Goal: Information Seeking & Learning: Check status

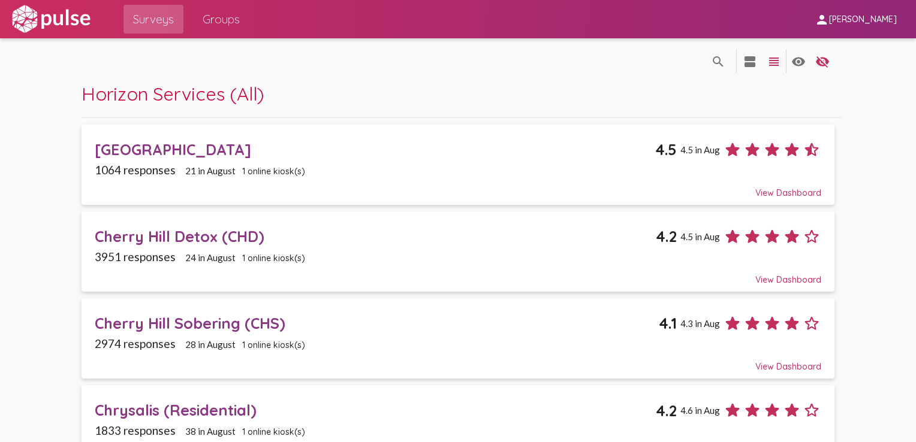
click at [152, 235] on div "Cherry Hill Detox (CHD)" at bounding box center [375, 236] width 561 height 19
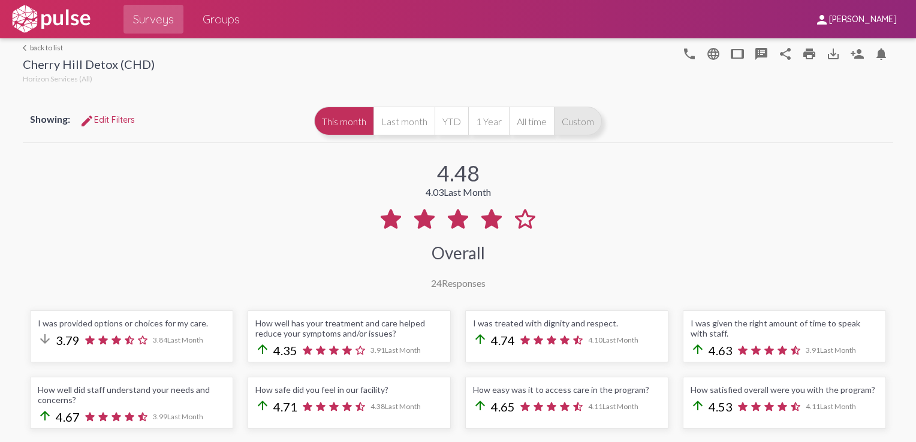
click at [567, 126] on button "Custom" at bounding box center [578, 121] width 48 height 29
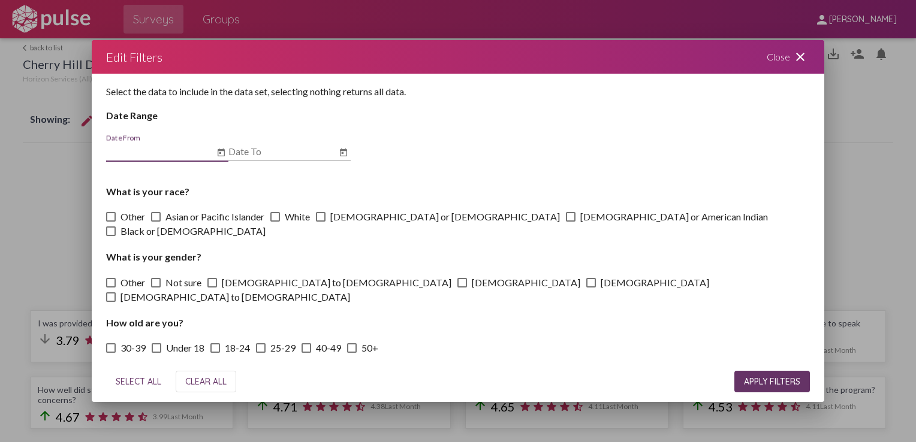
click at [222, 152] on icon "Open calendar" at bounding box center [221, 153] width 10 height 14
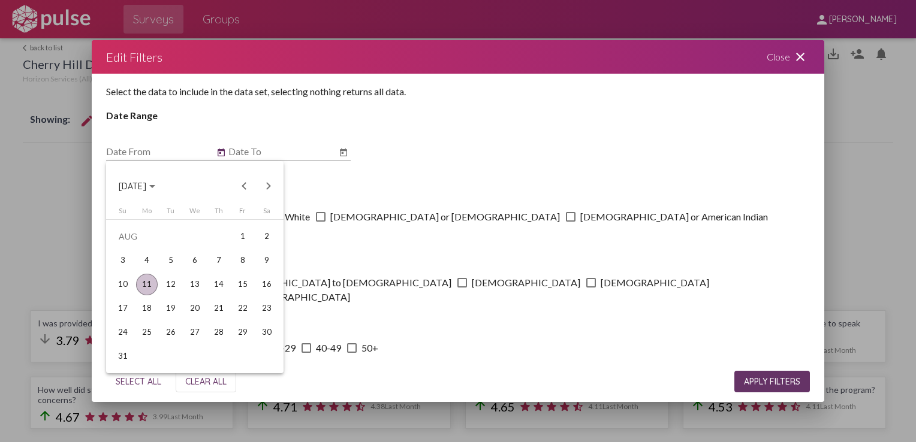
click at [165, 189] on button "[DATE]" at bounding box center [137, 186] width 56 height 24
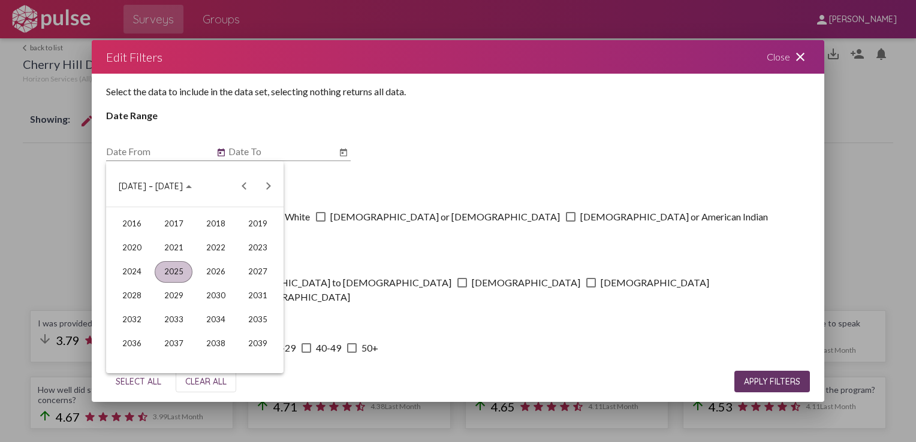
click at [176, 267] on div "2025" at bounding box center [174, 272] width 38 height 22
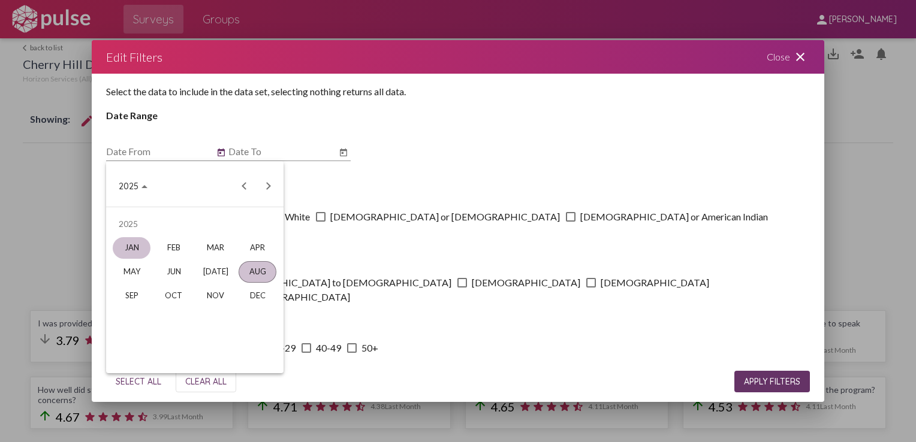
click at [135, 245] on div "JAN" at bounding box center [132, 248] width 38 height 22
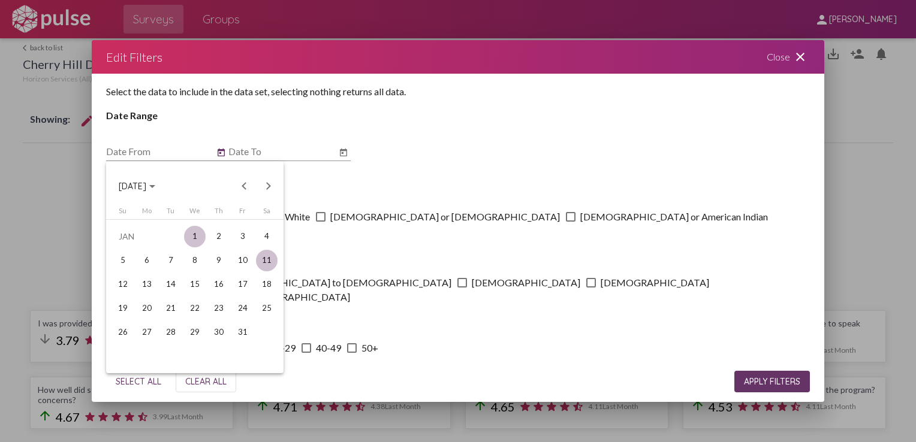
click at [198, 238] on div "1" at bounding box center [195, 237] width 22 height 22
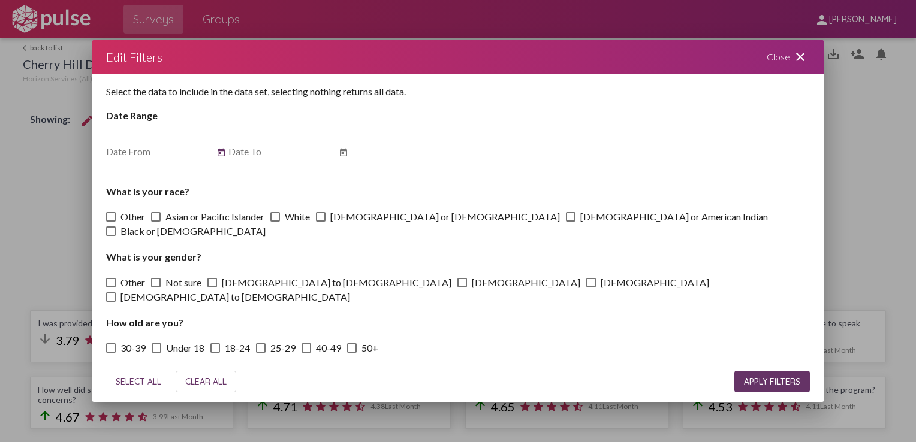
type input "[DATE]"
click at [340, 152] on icon "Open calendar" at bounding box center [343, 152] width 7 height 8
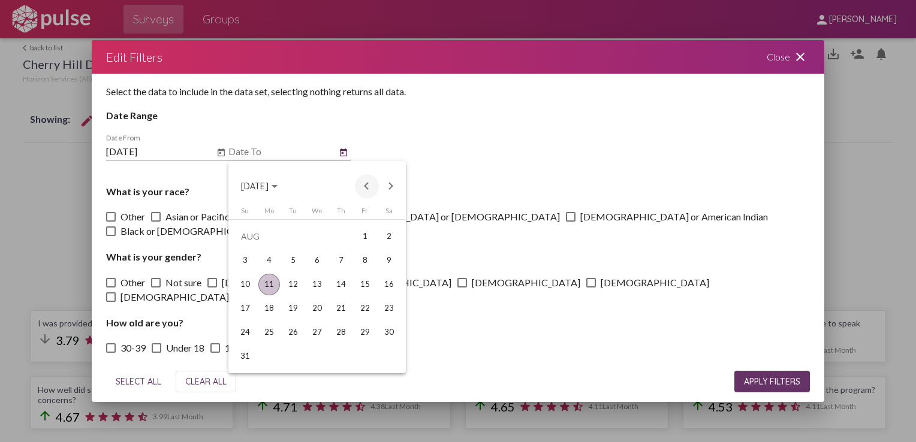
click at [367, 187] on button "Previous month" at bounding box center [367, 186] width 24 height 24
click at [237, 264] on div "1" at bounding box center [245, 261] width 22 height 22
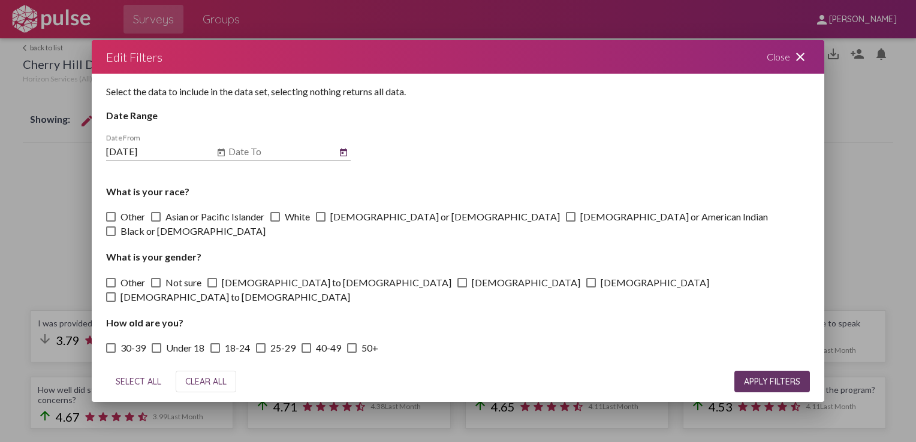
type input "[DATE]"
click at [763, 379] on span "APPLY FILTERS" at bounding box center [772, 381] width 56 height 11
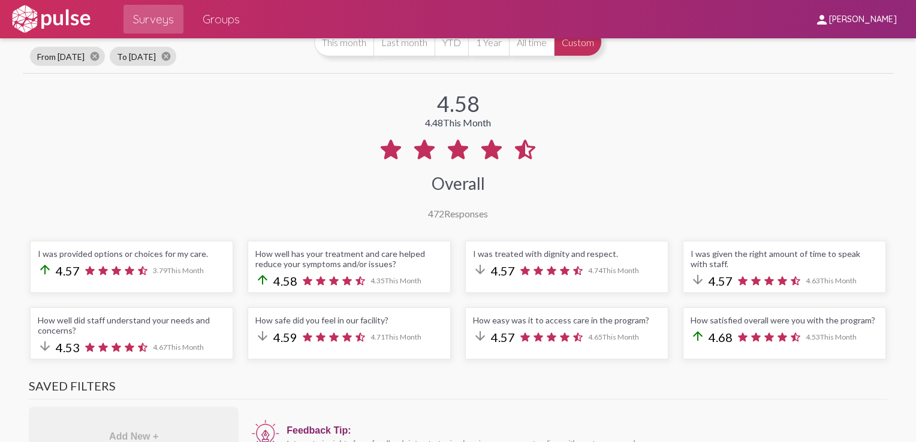
scroll to position [60, 0]
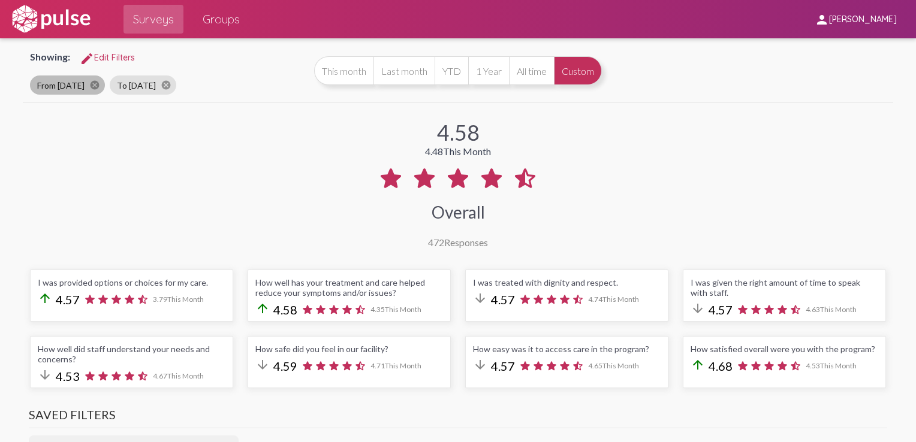
click at [55, 85] on mat-chip "From [DATE] cancel" at bounding box center [67, 84] width 75 height 19
click at [567, 64] on button "Custom" at bounding box center [578, 70] width 48 height 29
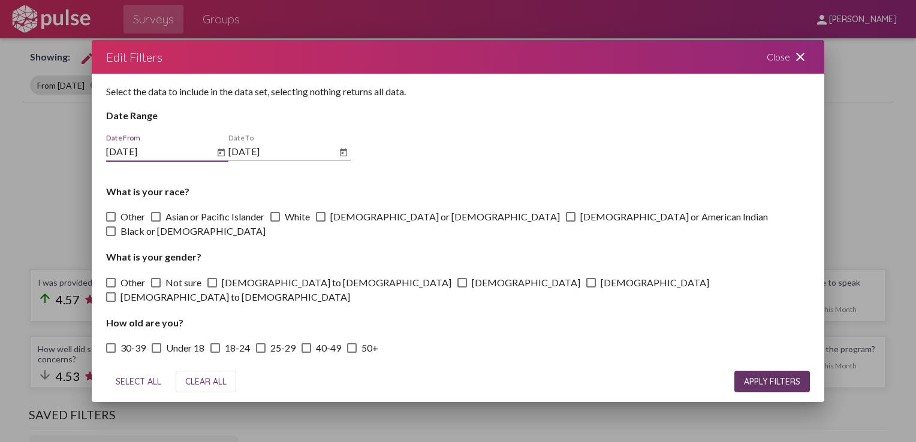
click at [219, 153] on icon "Open calendar" at bounding box center [220, 152] width 7 height 8
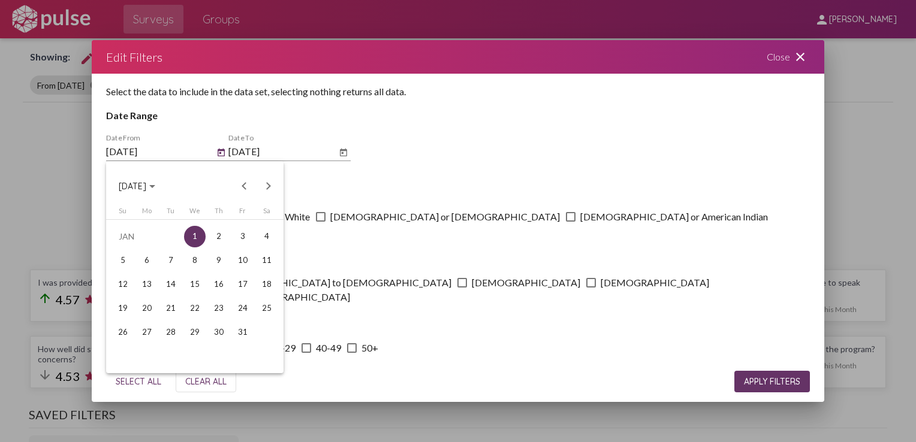
click at [155, 188] on span "[DATE]" at bounding box center [137, 185] width 37 height 11
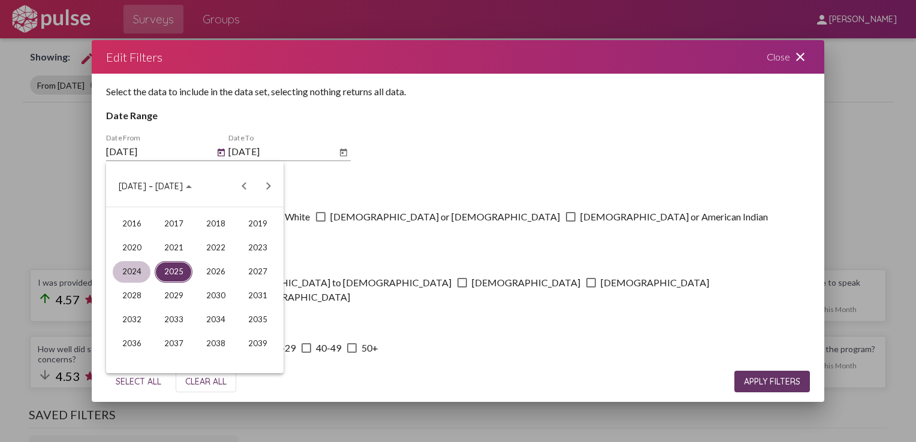
click at [125, 277] on div "2024" at bounding box center [132, 272] width 38 height 22
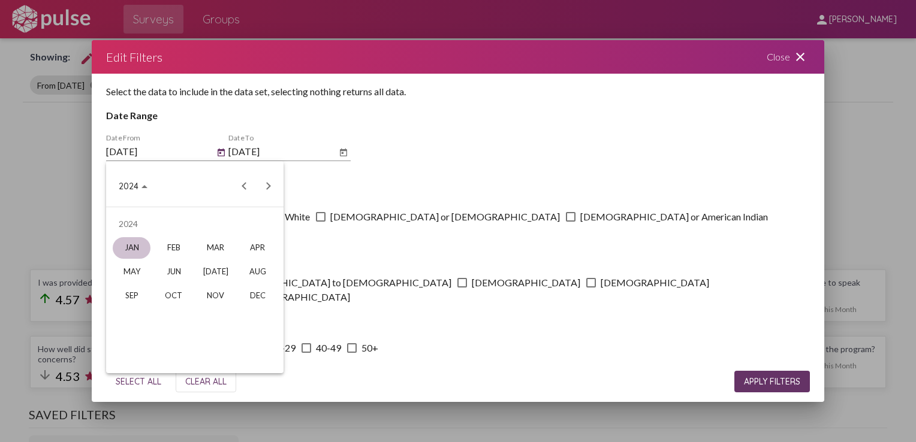
click at [134, 247] on div "JAN" at bounding box center [132, 248] width 38 height 22
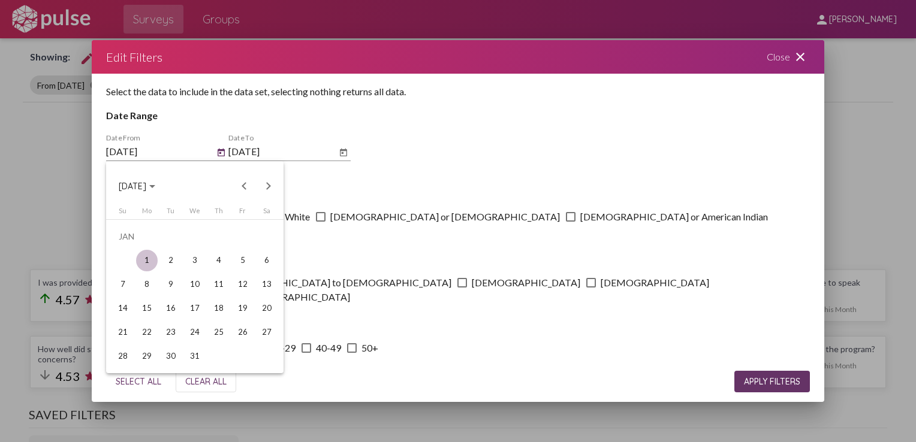
click at [148, 265] on div "1" at bounding box center [147, 261] width 22 height 22
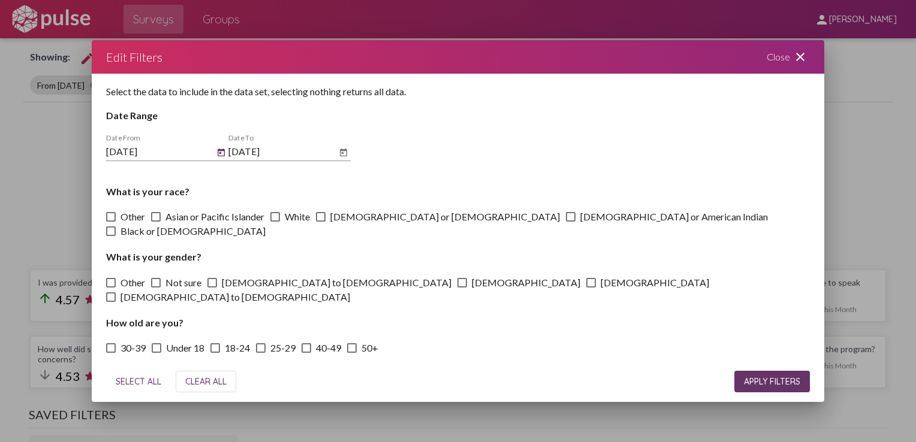
type input "[DATE]"
click at [345, 156] on icon "Open calendar" at bounding box center [344, 153] width 10 height 14
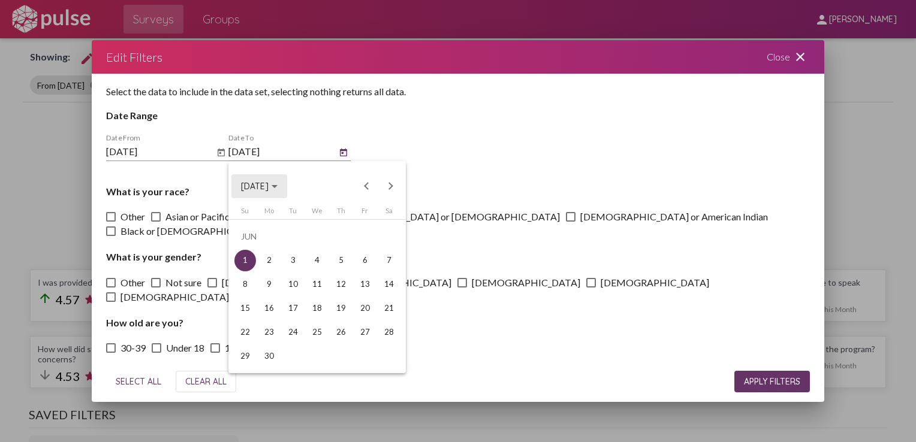
click at [268, 183] on span "[DATE]" at bounding box center [255, 187] width 28 height 11
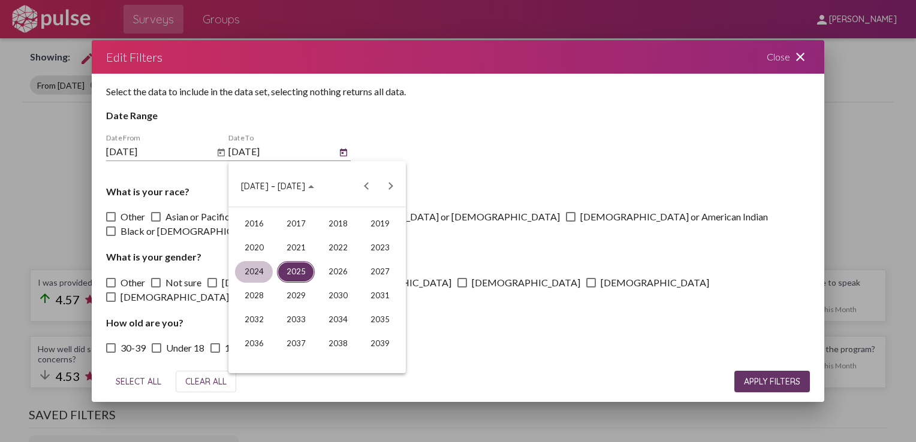
click at [264, 276] on div "2024" at bounding box center [254, 272] width 38 height 22
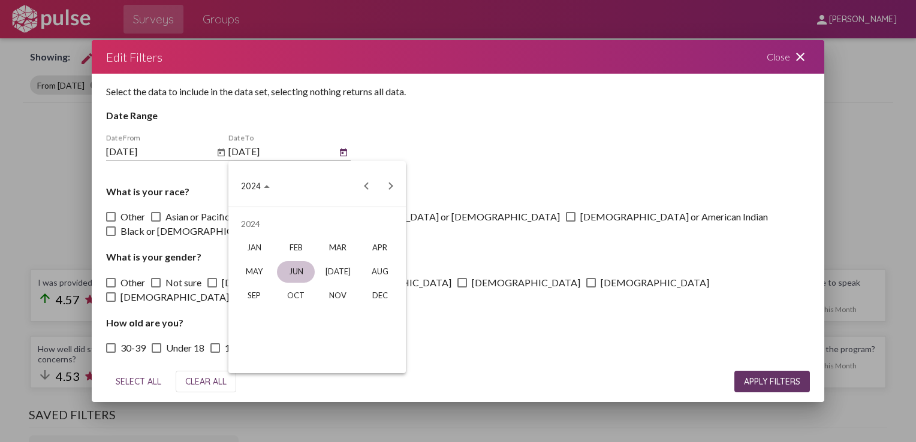
click at [297, 270] on div "JUN" at bounding box center [296, 272] width 38 height 22
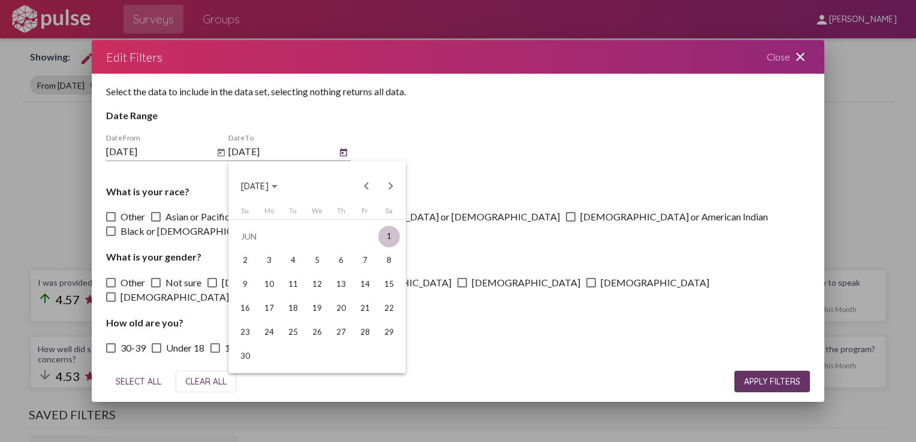
click at [389, 236] on div "1" at bounding box center [389, 237] width 22 height 22
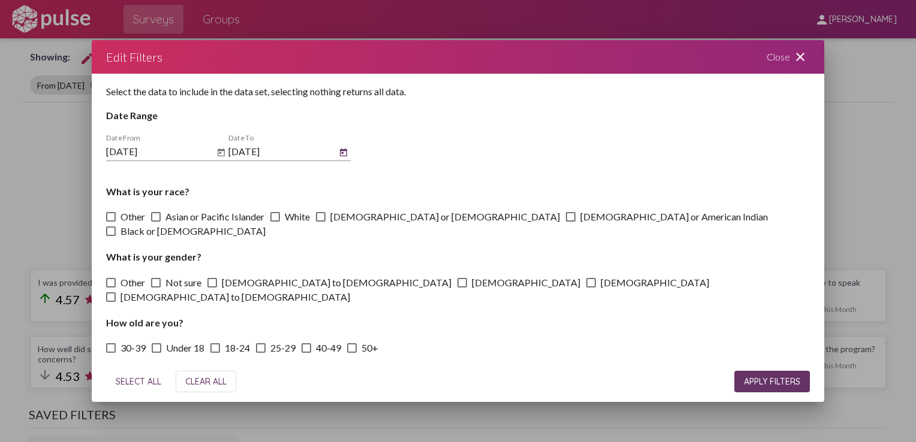
type input "[DATE]"
click at [793, 385] on span "APPLY FILTERS" at bounding box center [772, 381] width 56 height 11
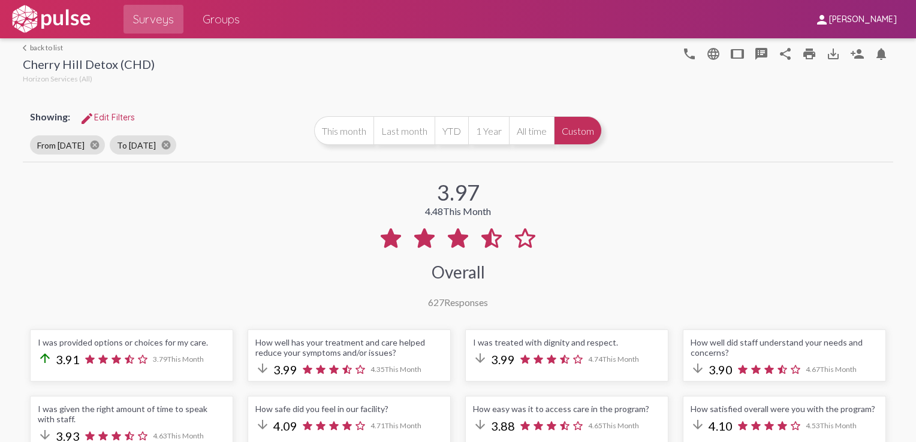
click at [44, 47] on link "arrow_back_ios back to list" at bounding box center [89, 47] width 132 height 9
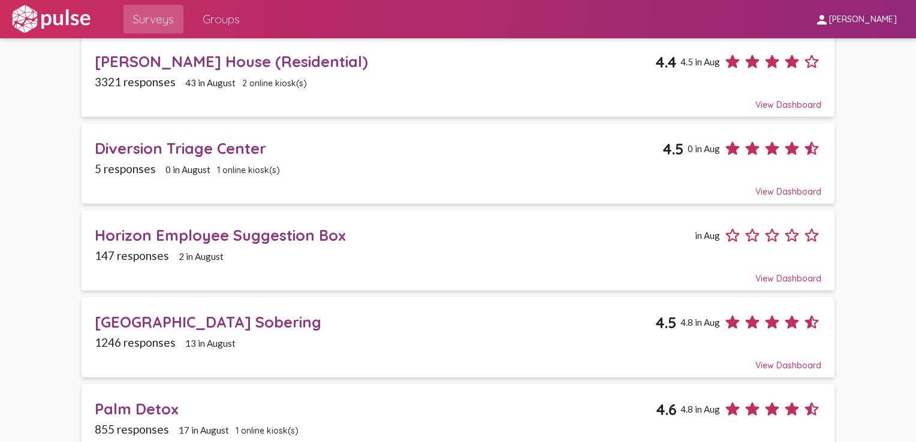
scroll to position [457, 0]
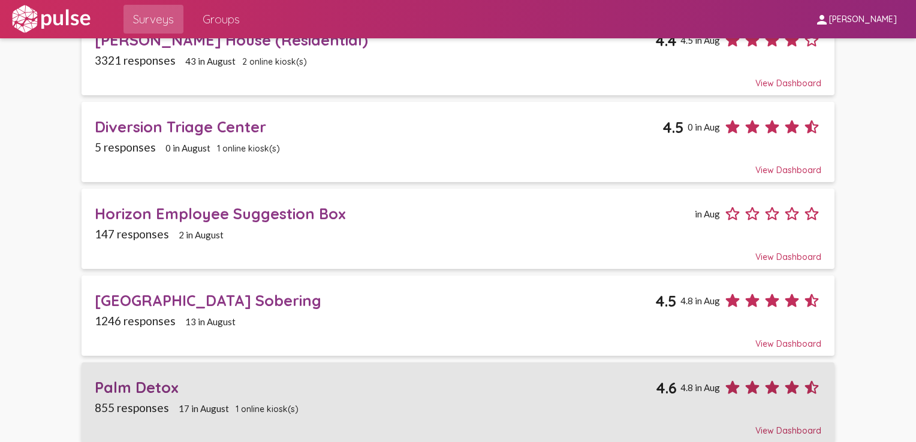
click at [142, 379] on div "Palm Detox" at bounding box center [375, 387] width 561 height 19
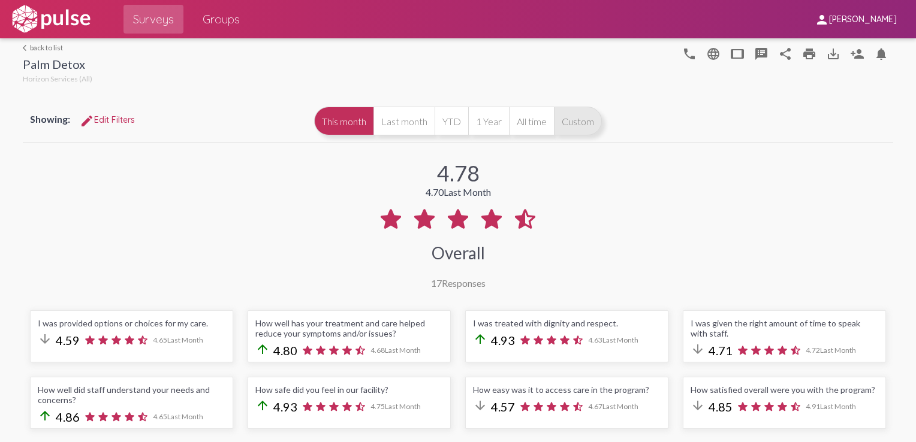
click at [567, 125] on button "Custom" at bounding box center [578, 121] width 48 height 29
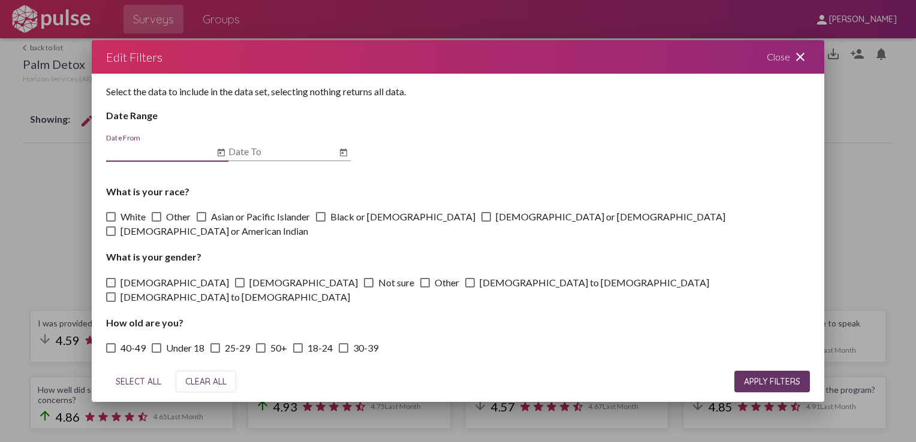
click at [219, 154] on icon "Open calendar" at bounding box center [221, 153] width 10 height 14
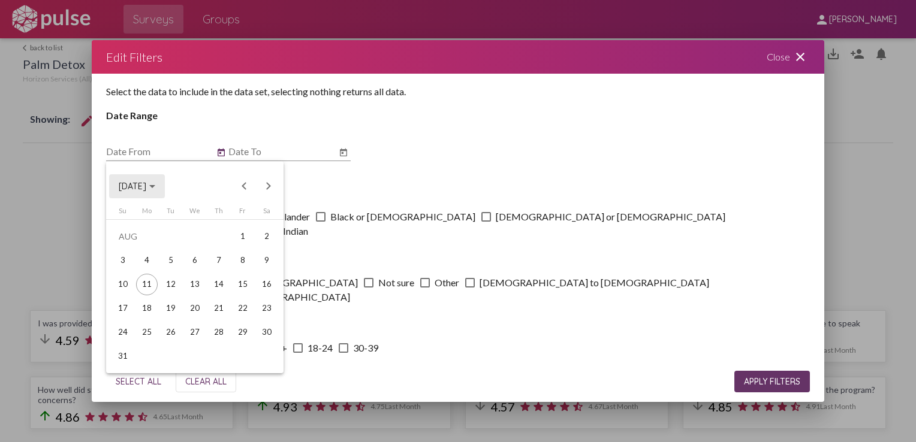
click at [146, 186] on span "[DATE]" at bounding box center [133, 187] width 28 height 11
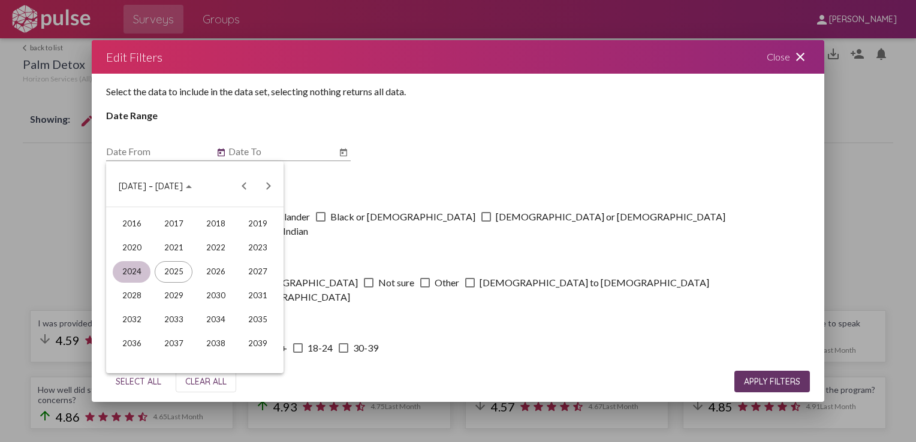
click at [136, 271] on div "2024" at bounding box center [132, 272] width 38 height 22
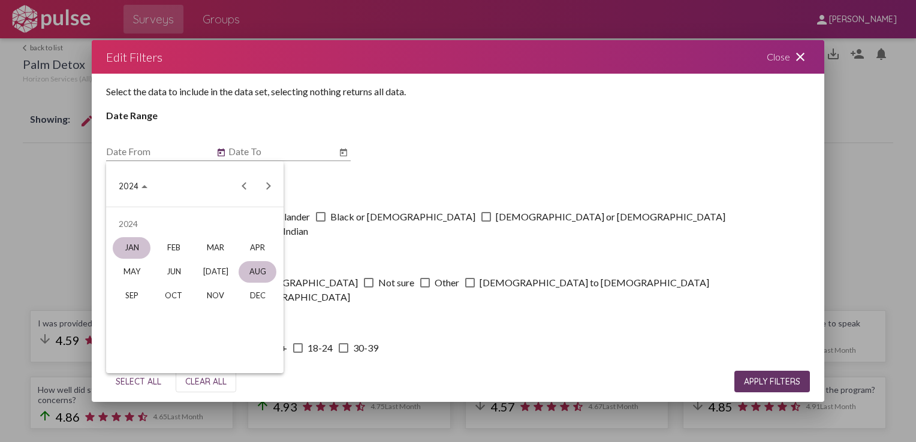
click at [137, 243] on div "JAN" at bounding box center [132, 248] width 38 height 22
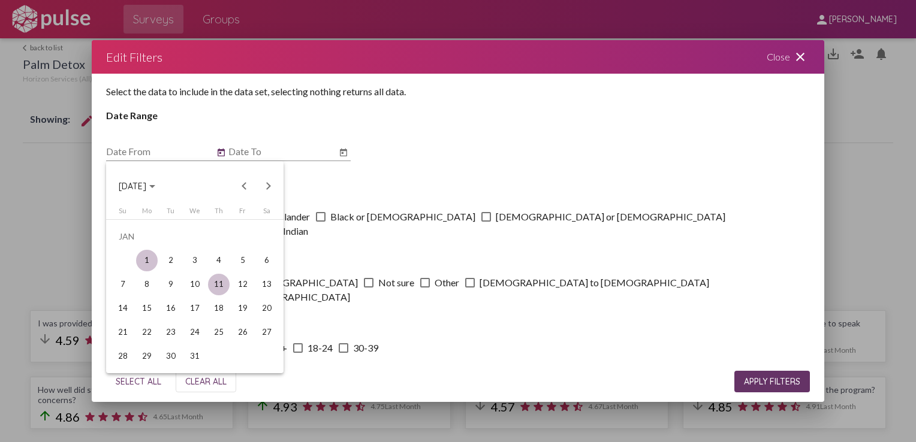
click at [140, 259] on div "1" at bounding box center [147, 261] width 22 height 22
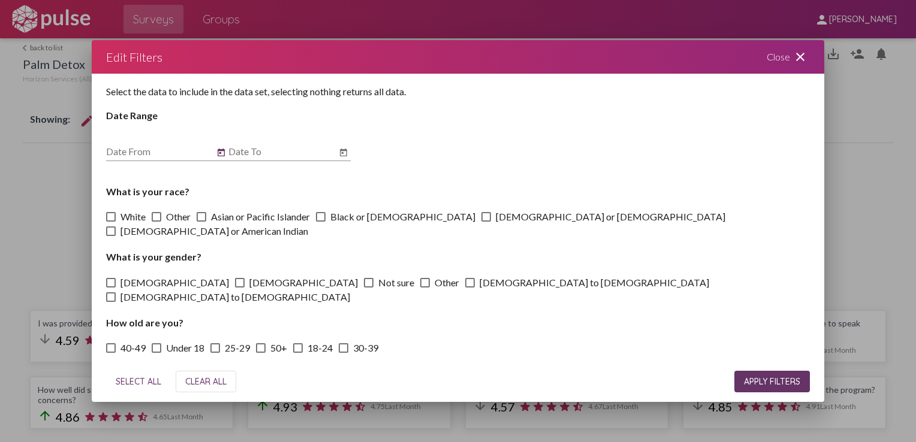
type input "[DATE]"
click at [345, 150] on icon "Open calendar" at bounding box center [343, 152] width 7 height 8
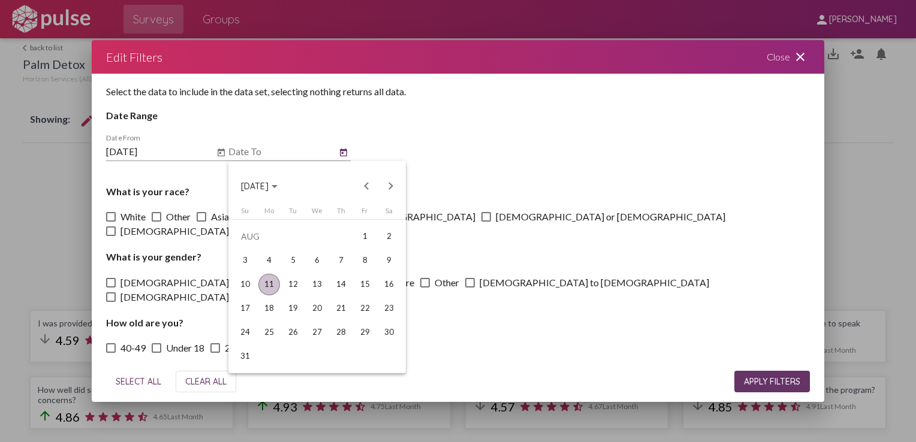
click at [268, 191] on span "[DATE]" at bounding box center [255, 187] width 28 height 11
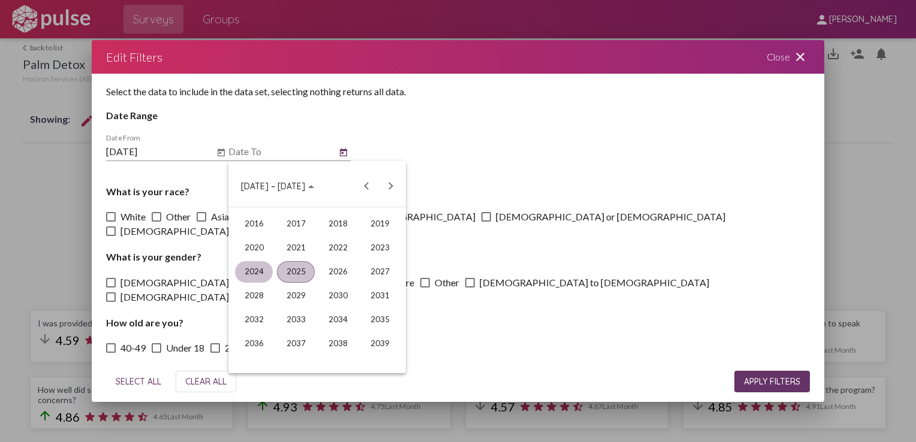
click at [260, 267] on div "2024" at bounding box center [254, 272] width 38 height 22
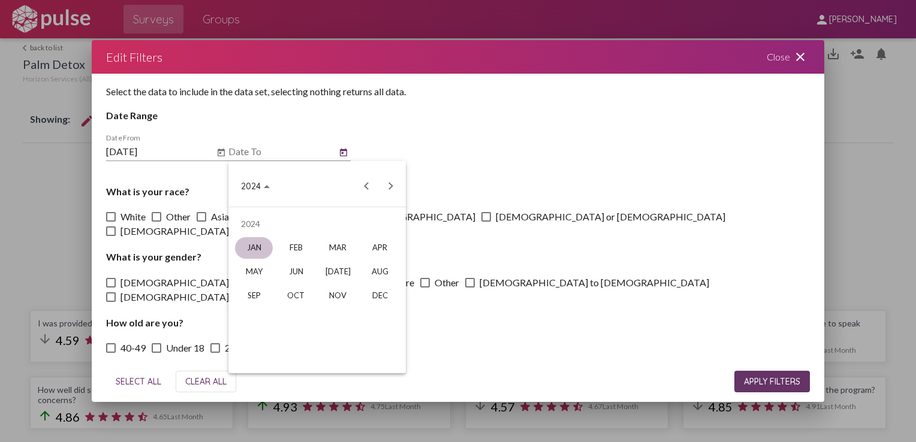
click at [268, 249] on div "JAN" at bounding box center [254, 248] width 38 height 22
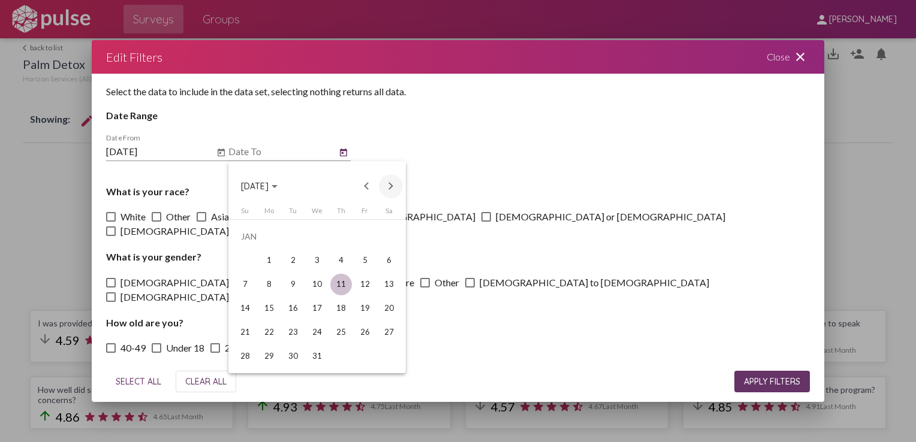
click at [392, 188] on button "Next month" at bounding box center [391, 186] width 24 height 24
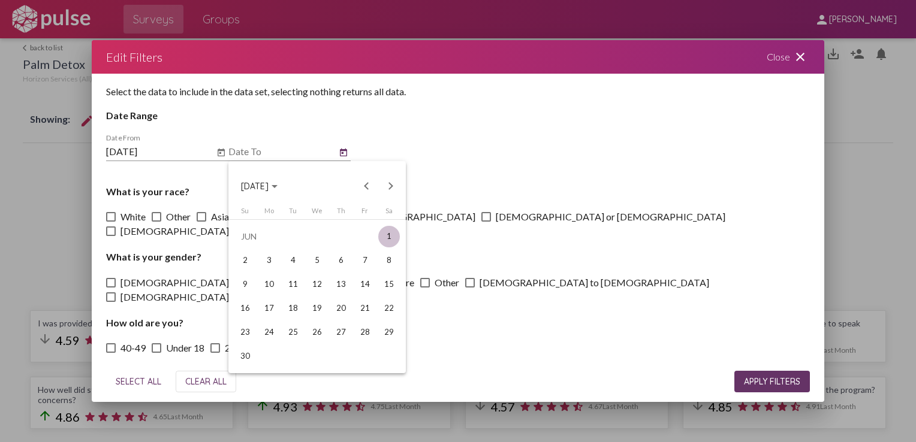
click at [379, 233] on div "1" at bounding box center [389, 237] width 22 height 22
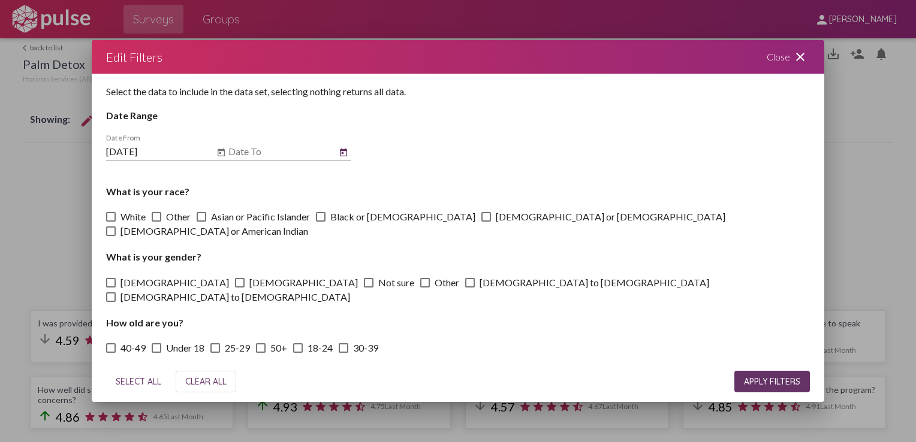
type input "[DATE]"
click at [763, 380] on span "APPLY FILTERS" at bounding box center [772, 381] width 56 height 11
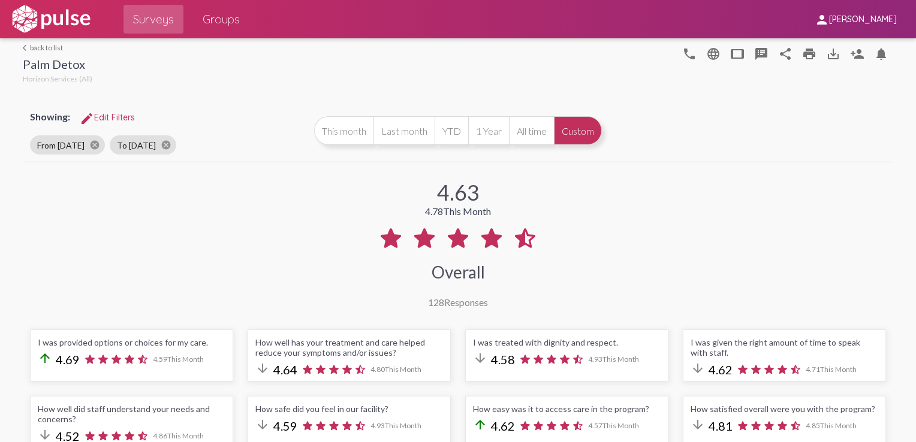
click at [579, 129] on button "Custom" at bounding box center [578, 130] width 48 height 29
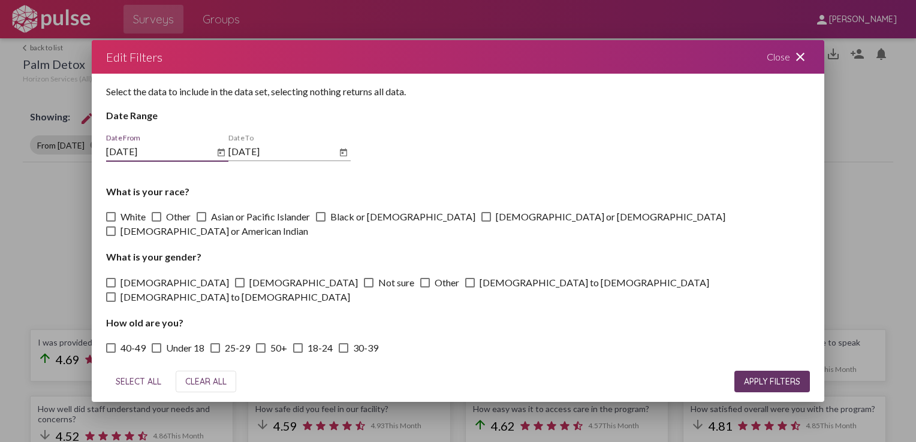
click at [219, 155] on icon "Open calendar" at bounding box center [221, 153] width 10 height 14
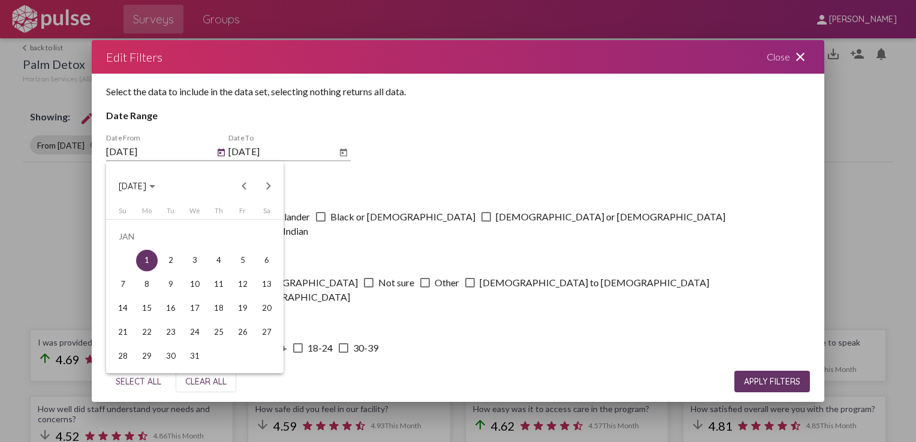
click at [165, 186] on button "[DATE]" at bounding box center [137, 186] width 56 height 24
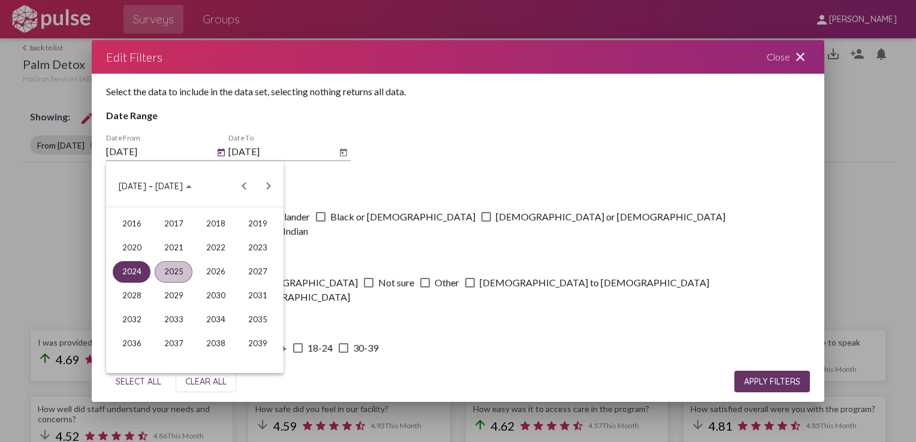
click at [182, 268] on div "2025" at bounding box center [174, 272] width 38 height 22
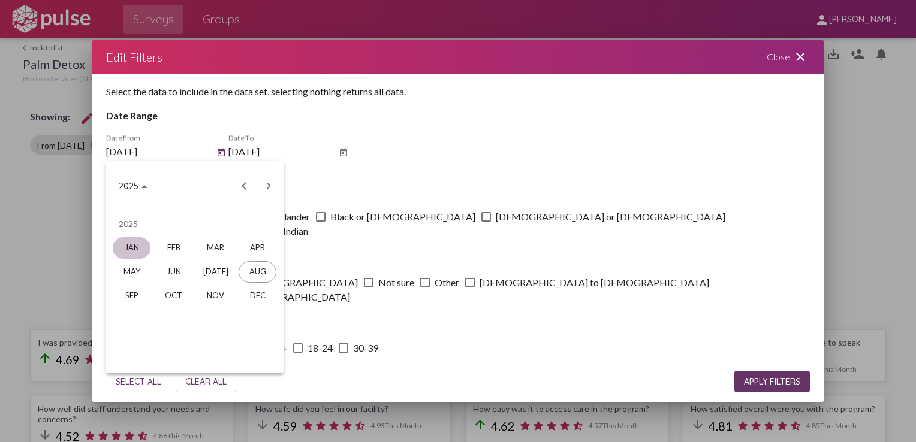
click at [140, 247] on div "JAN" at bounding box center [132, 248] width 38 height 22
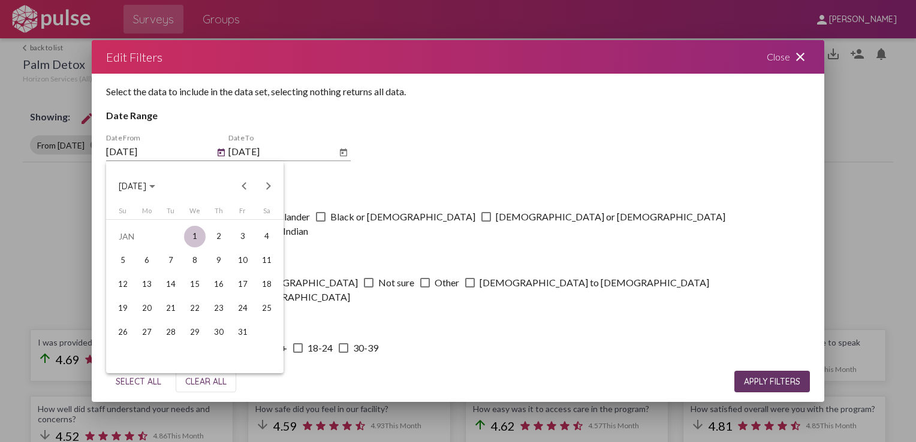
click at [192, 235] on div "1" at bounding box center [195, 237] width 22 height 22
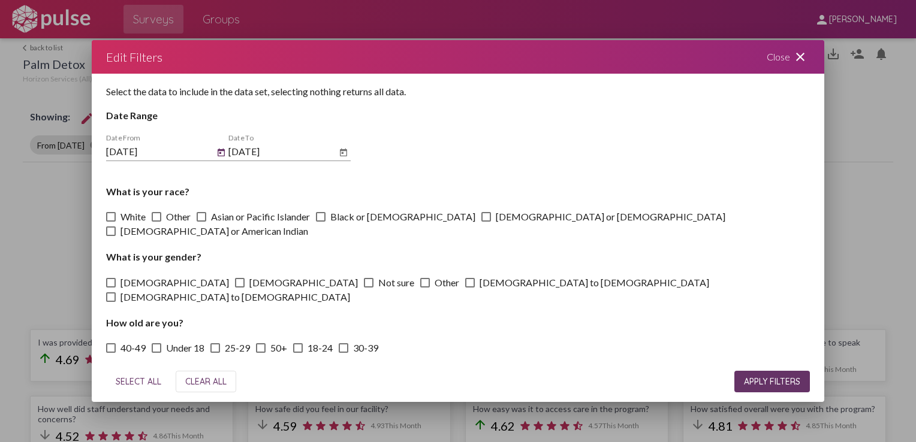
type input "[DATE]"
click at [347, 150] on icon "Open calendar" at bounding box center [344, 153] width 10 height 14
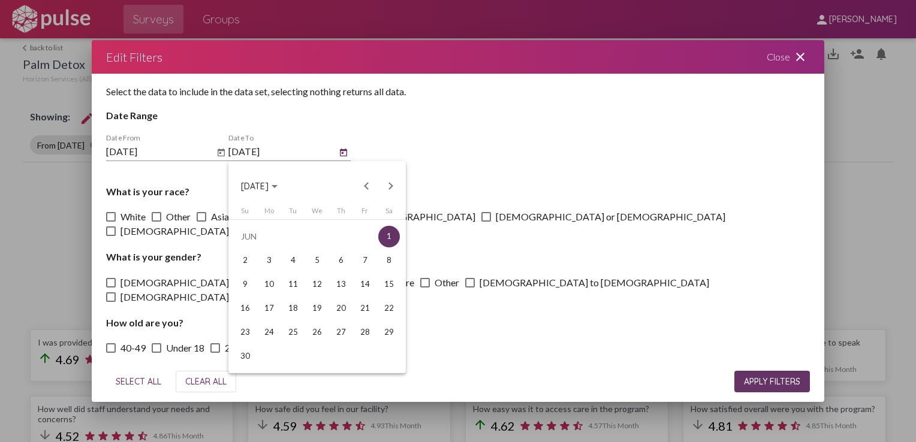
click at [277, 185] on span "[DATE]" at bounding box center [259, 185] width 37 height 11
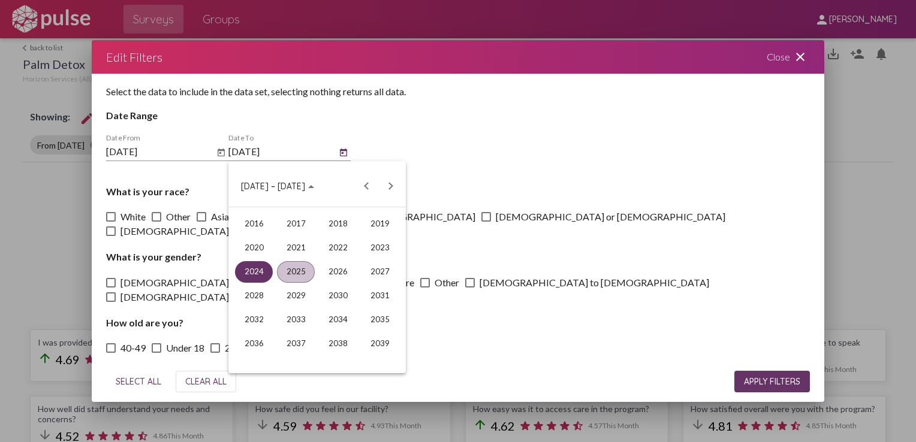
click at [293, 272] on div "2025" at bounding box center [296, 272] width 38 height 22
click at [296, 267] on div "JUN" at bounding box center [296, 272] width 38 height 22
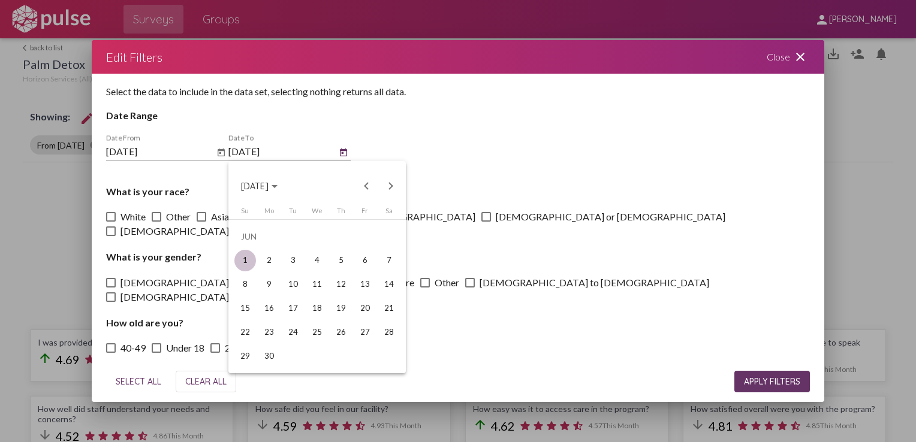
click at [247, 257] on div "1" at bounding box center [245, 261] width 22 height 22
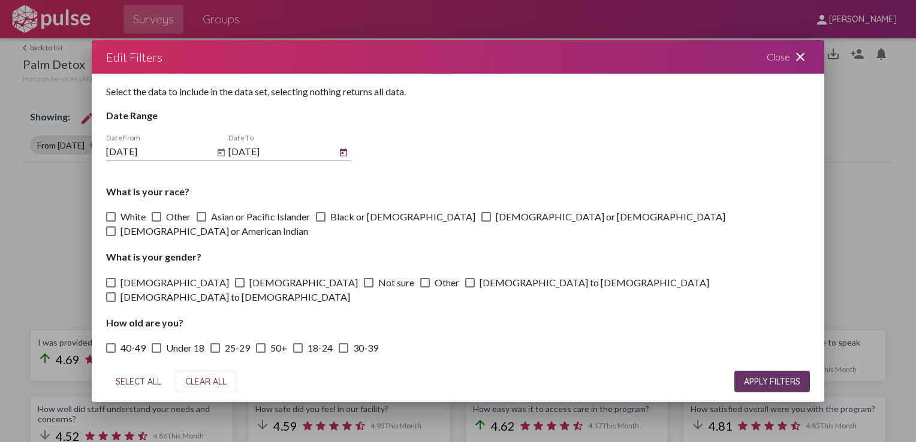
type input "[DATE]"
click at [750, 375] on button "APPLY FILTERS" at bounding box center [771, 382] width 75 height 22
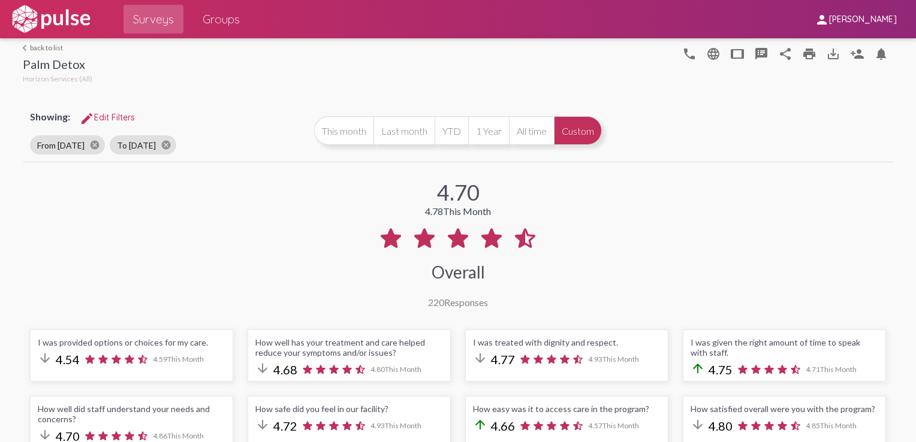
click at [43, 47] on link "arrow_back_ios back to list" at bounding box center [58, 47] width 70 height 9
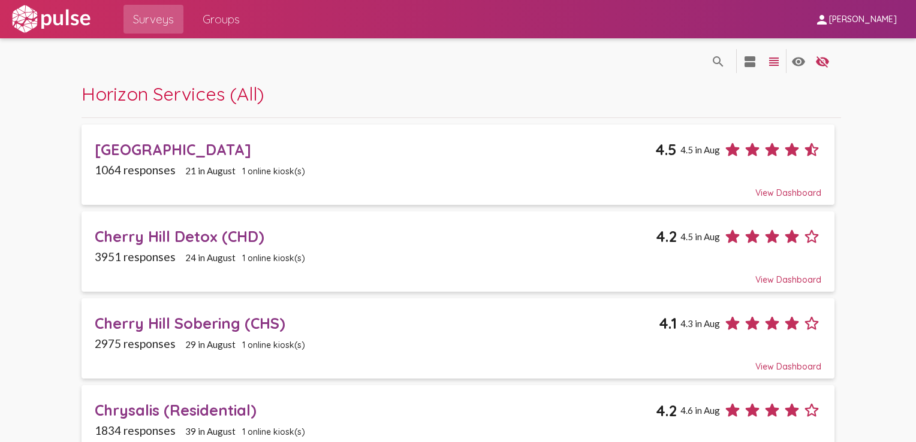
click at [46, 24] on img at bounding box center [51, 19] width 83 height 30
click at [174, 235] on div "Cherry Hill Detox (CHD)" at bounding box center [375, 236] width 561 height 19
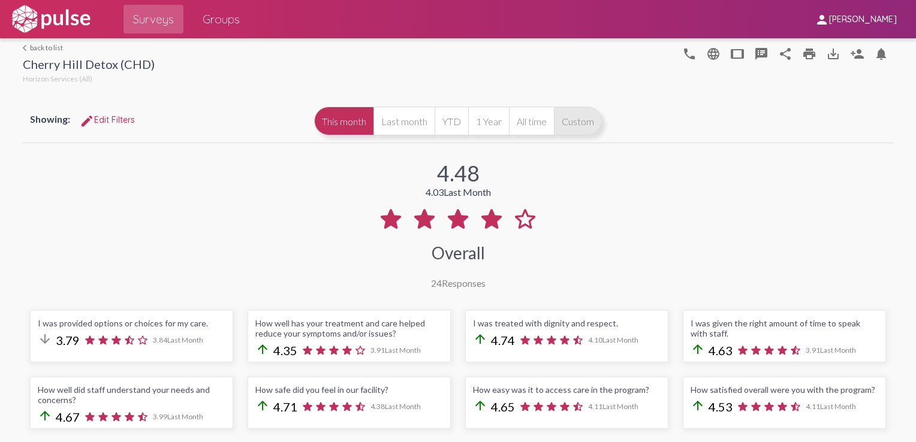
click at [570, 121] on button "Custom" at bounding box center [578, 121] width 48 height 29
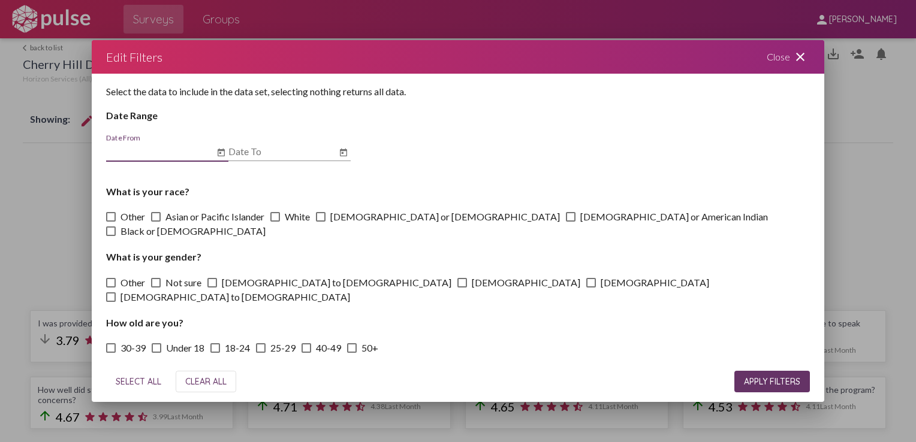
click at [219, 153] on icon "Open calendar" at bounding box center [220, 152] width 7 height 8
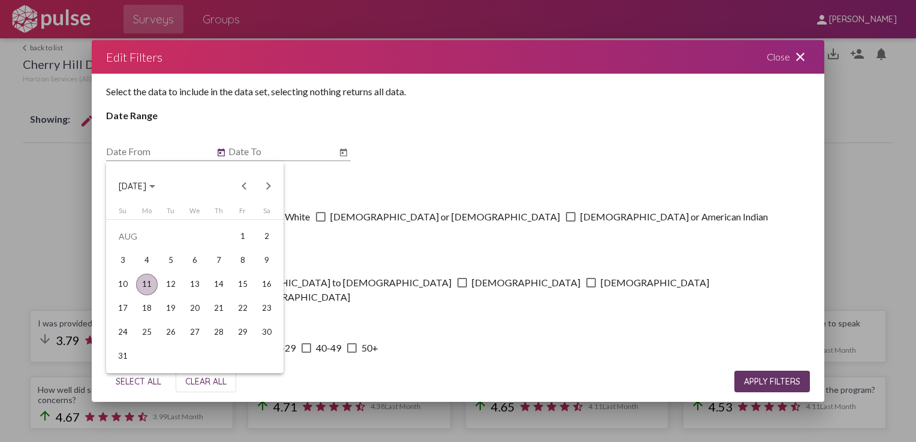
click at [146, 189] on span "[DATE]" at bounding box center [133, 187] width 28 height 11
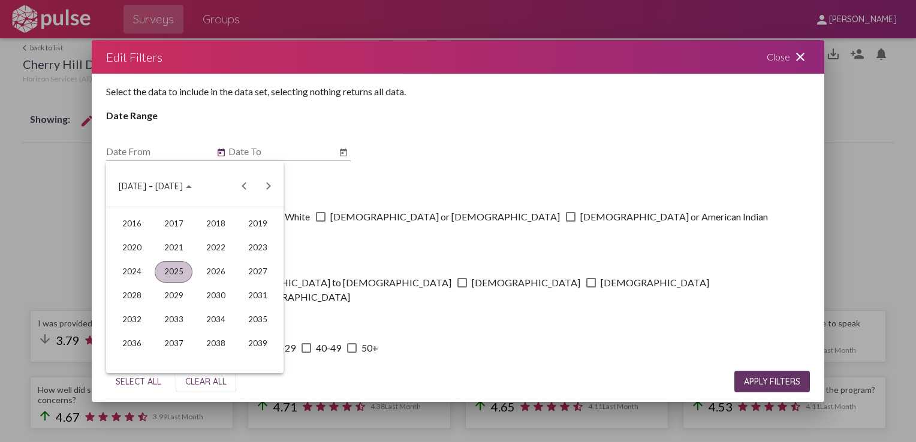
click at [172, 275] on div "2025" at bounding box center [174, 272] width 38 height 22
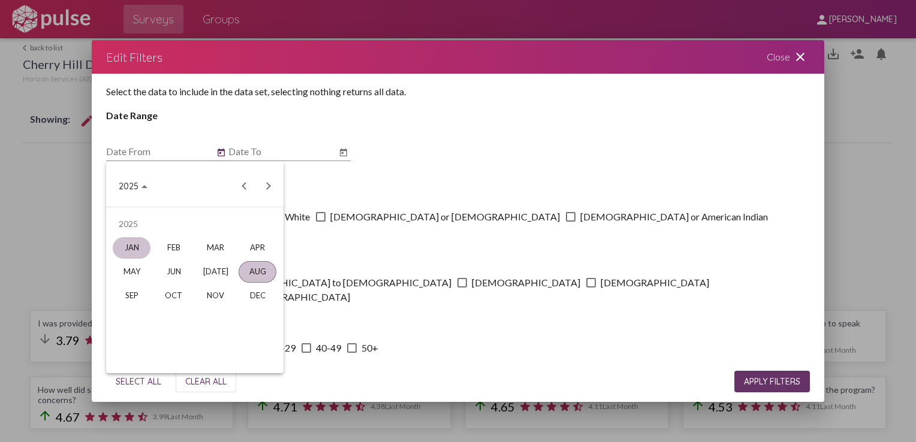
click at [137, 250] on div "JAN" at bounding box center [132, 248] width 38 height 22
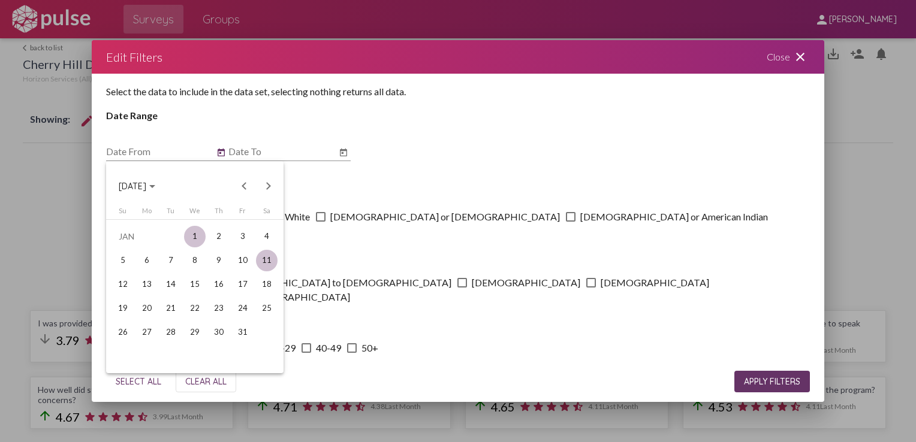
click at [194, 237] on div "1" at bounding box center [195, 237] width 22 height 22
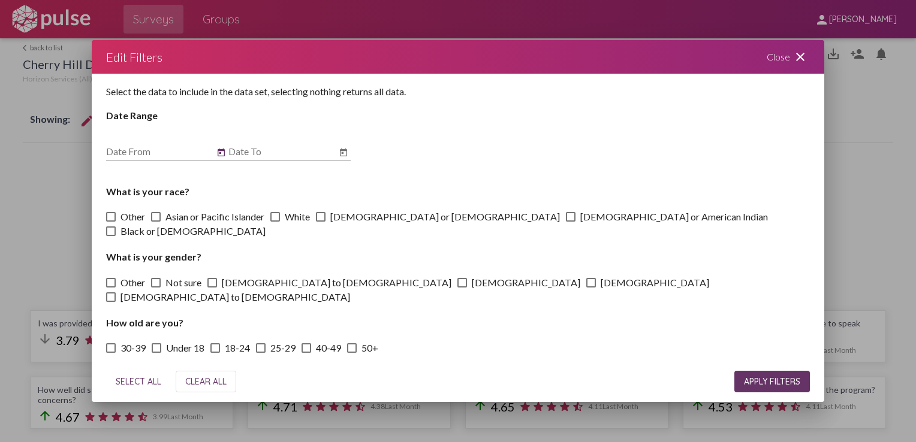
type input "[DATE]"
click at [342, 153] on icon "Open calendar" at bounding box center [343, 152] width 7 height 8
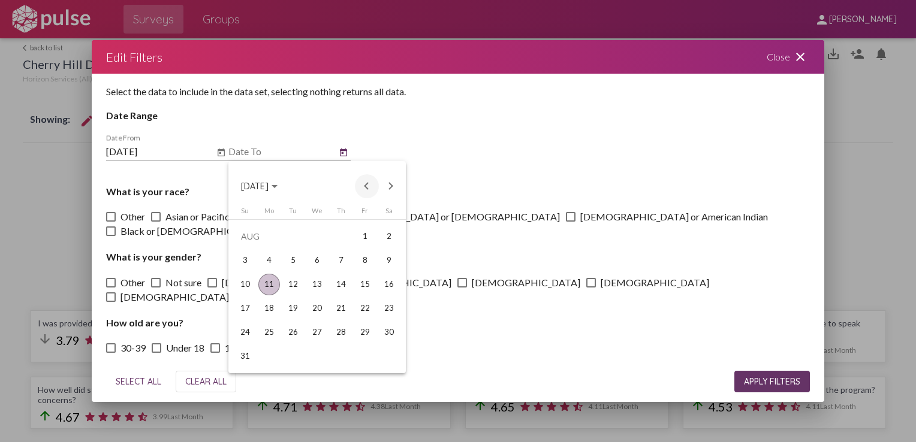
click at [364, 183] on button "Previous month" at bounding box center [367, 186] width 24 height 24
click at [243, 260] on div "1" at bounding box center [245, 261] width 22 height 22
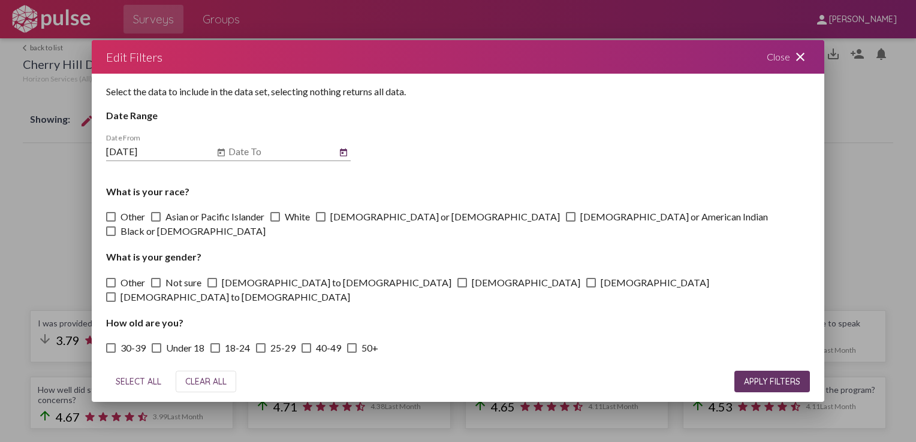
type input "[DATE]"
click at [765, 378] on span "APPLY FILTERS" at bounding box center [772, 381] width 56 height 11
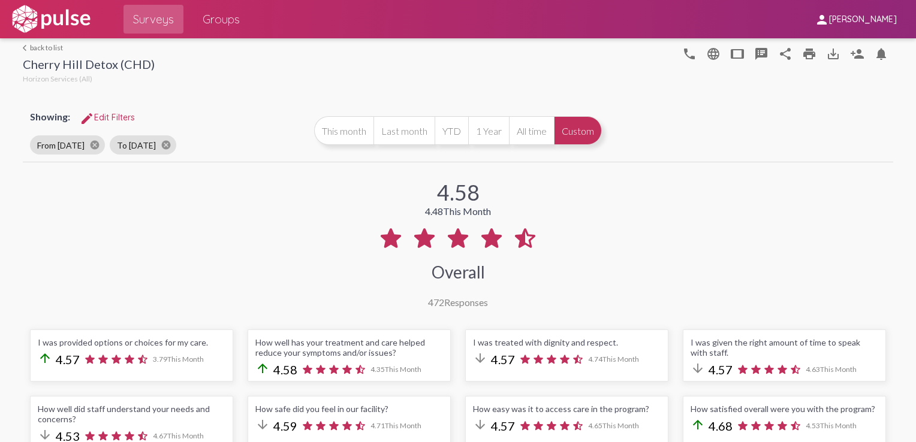
click at [576, 131] on button "Custom" at bounding box center [578, 130] width 48 height 29
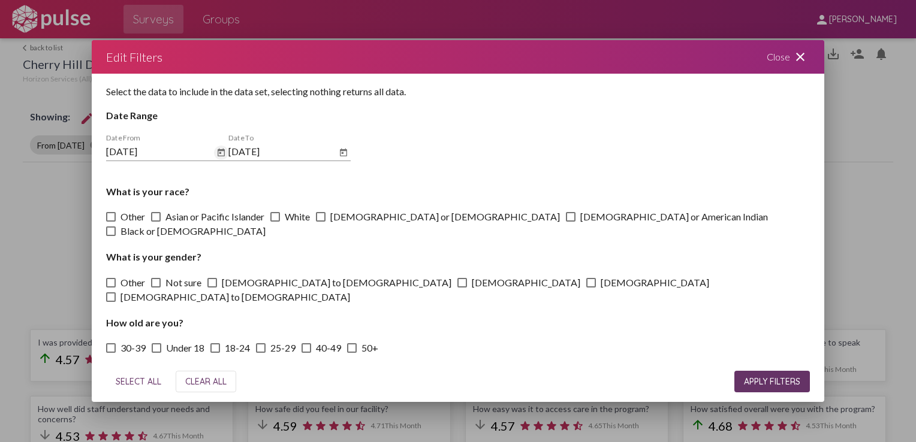
click at [219, 152] on icon "Open calendar" at bounding box center [220, 152] width 7 height 8
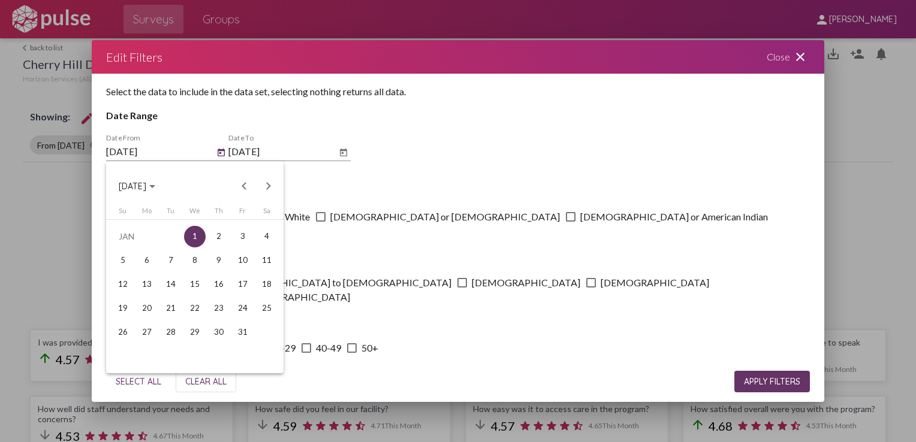
click at [135, 186] on span "[DATE]" at bounding box center [133, 187] width 28 height 11
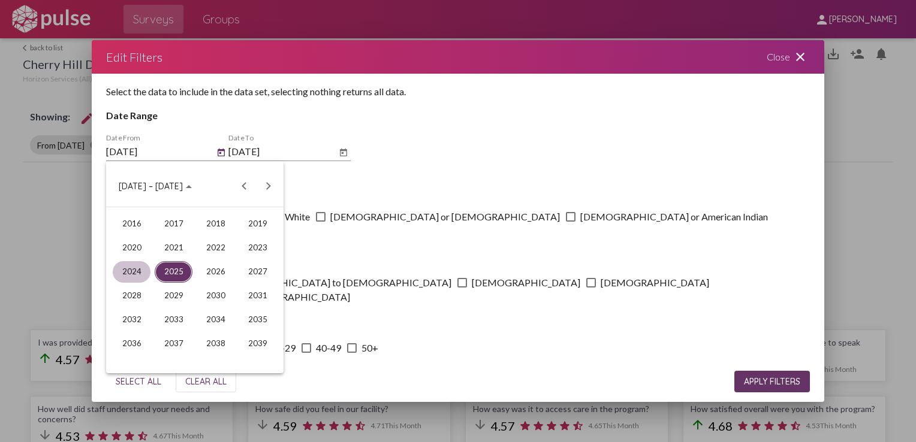
click at [129, 267] on div "2024" at bounding box center [132, 272] width 38 height 22
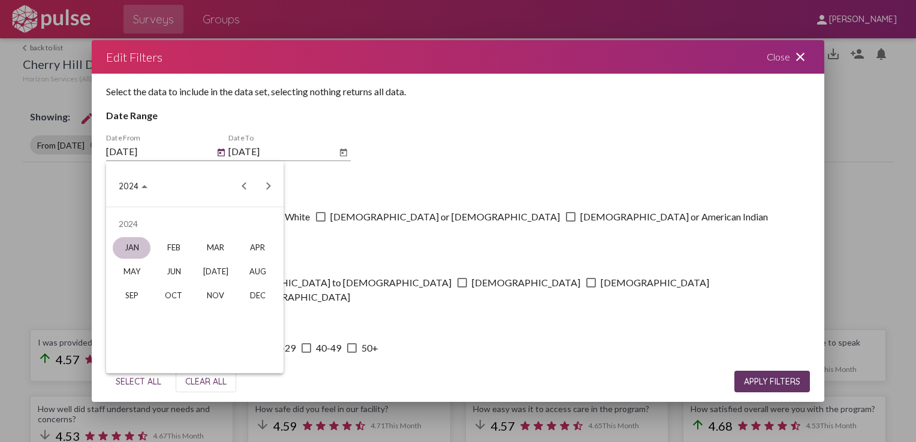
click at [135, 246] on div "JAN" at bounding box center [132, 248] width 38 height 22
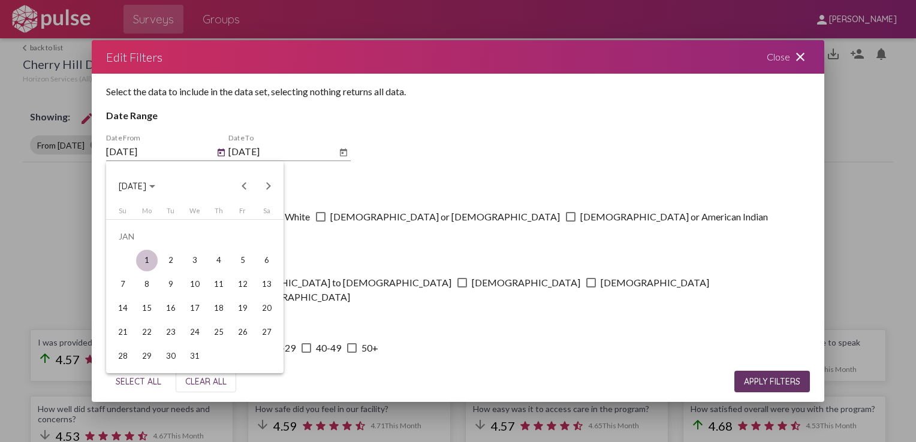
click at [145, 258] on div "1" at bounding box center [147, 261] width 22 height 22
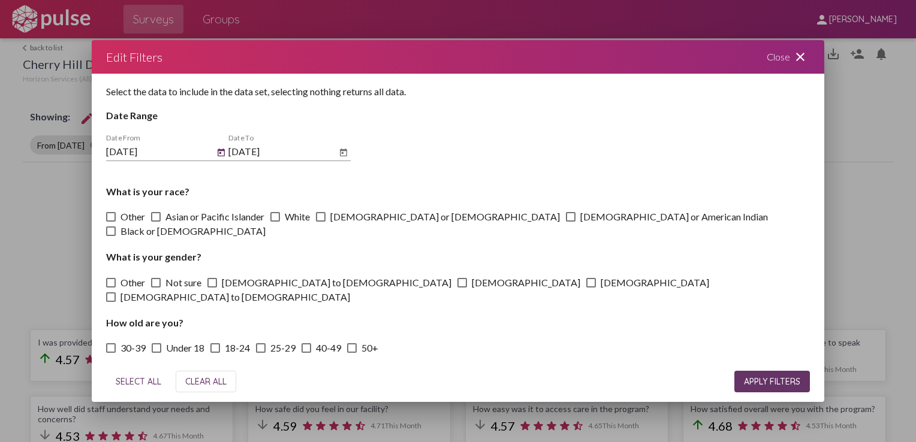
type input "[DATE]"
click at [345, 152] on icon "Open calendar" at bounding box center [344, 153] width 10 height 14
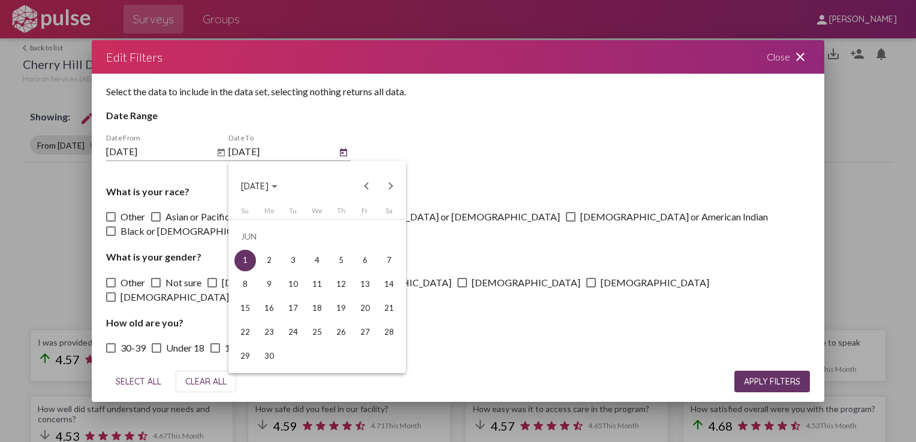
click at [268, 189] on span "[DATE]" at bounding box center [255, 187] width 28 height 11
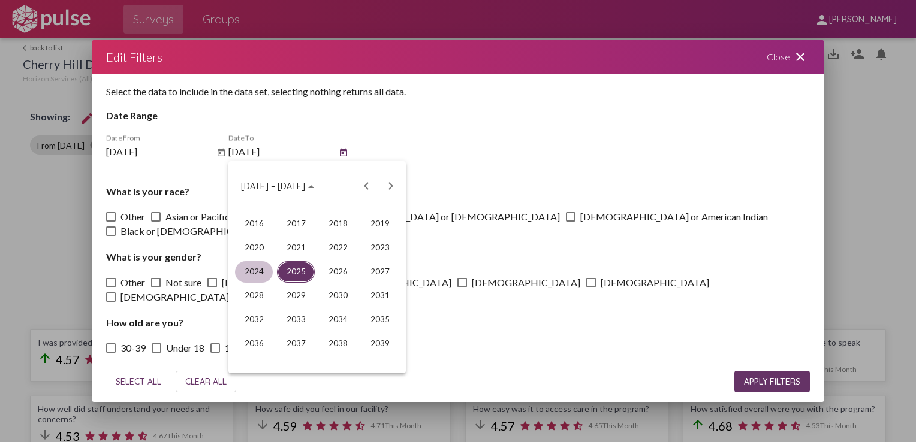
click at [260, 267] on div "2024" at bounding box center [254, 272] width 38 height 22
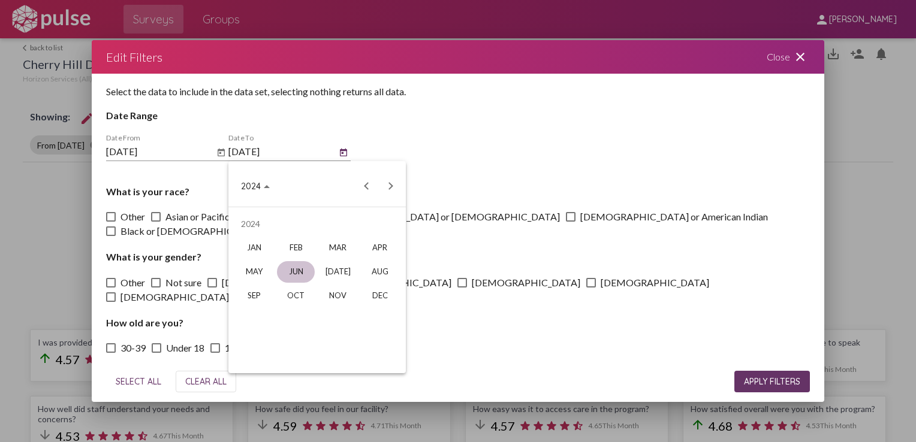
click at [286, 270] on div "JUN" at bounding box center [296, 272] width 38 height 22
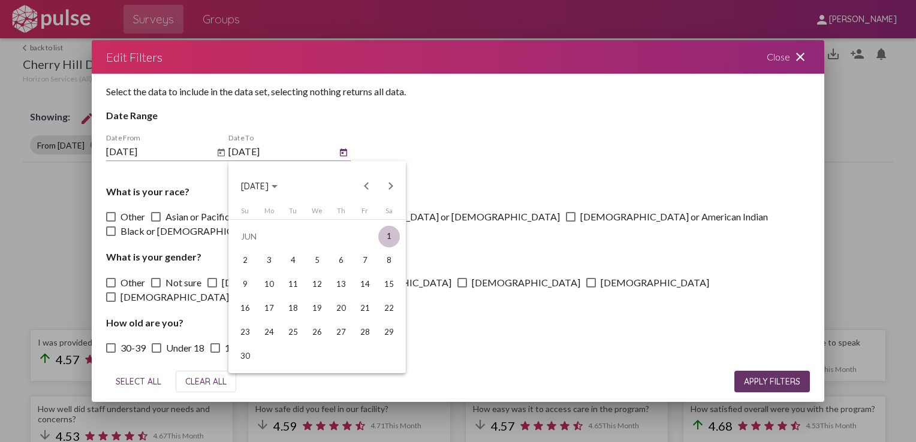
click at [388, 232] on div "1" at bounding box center [389, 237] width 22 height 22
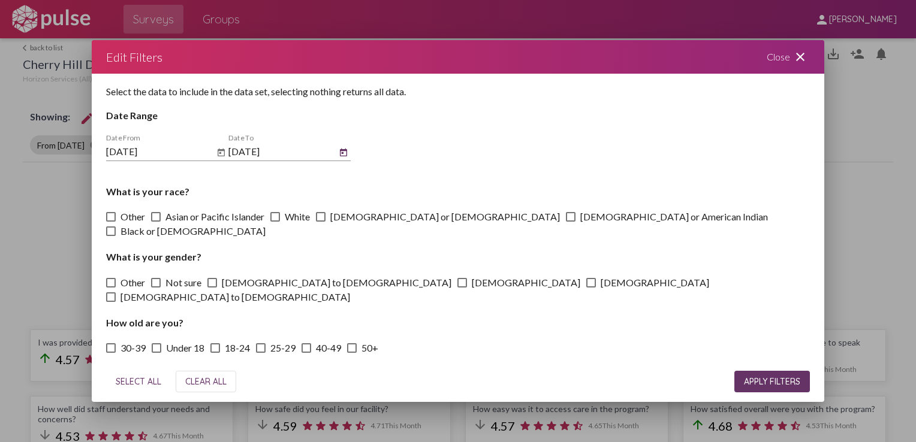
type input "[DATE]"
click at [769, 377] on span "APPLY FILTERS" at bounding box center [772, 381] width 56 height 11
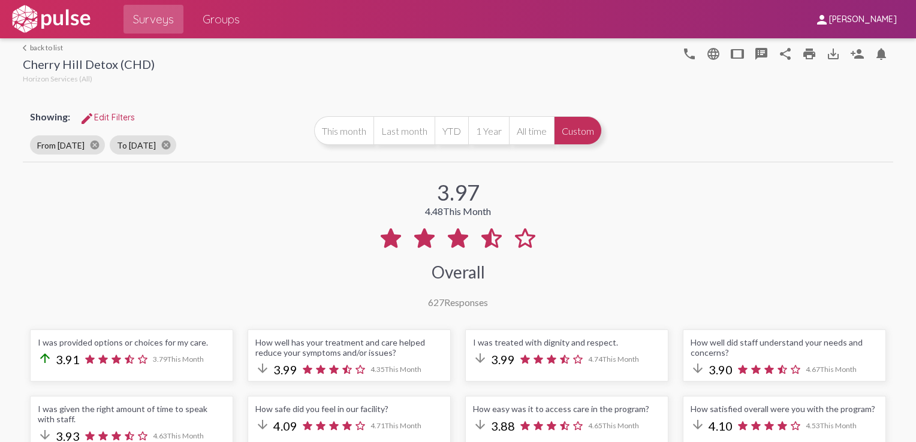
click at [38, 49] on link "arrow_back_ios back to list" at bounding box center [89, 47] width 132 height 9
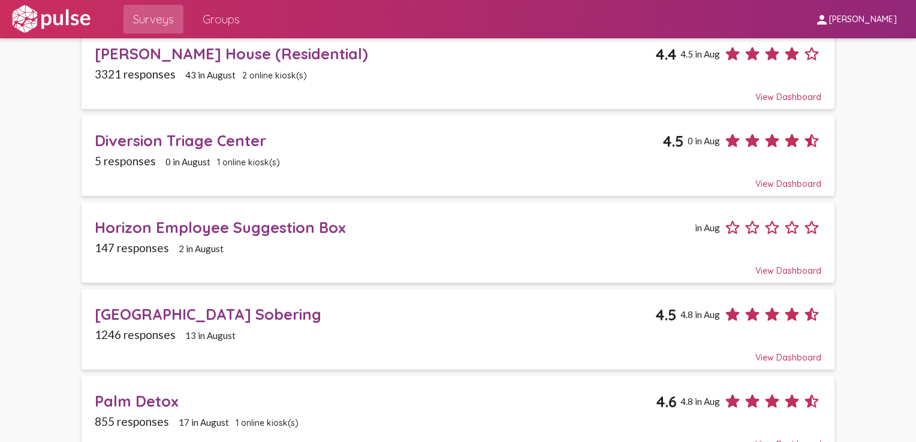
scroll to position [457, 0]
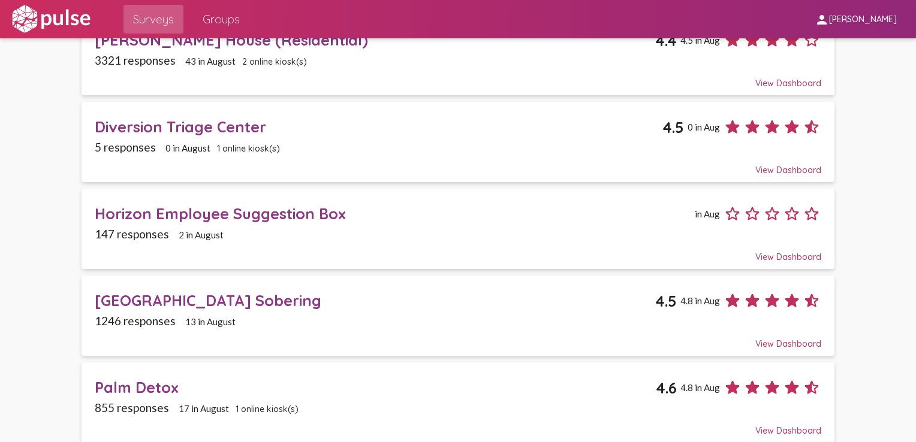
click at [144, 379] on div "Palm Detox" at bounding box center [375, 387] width 561 height 19
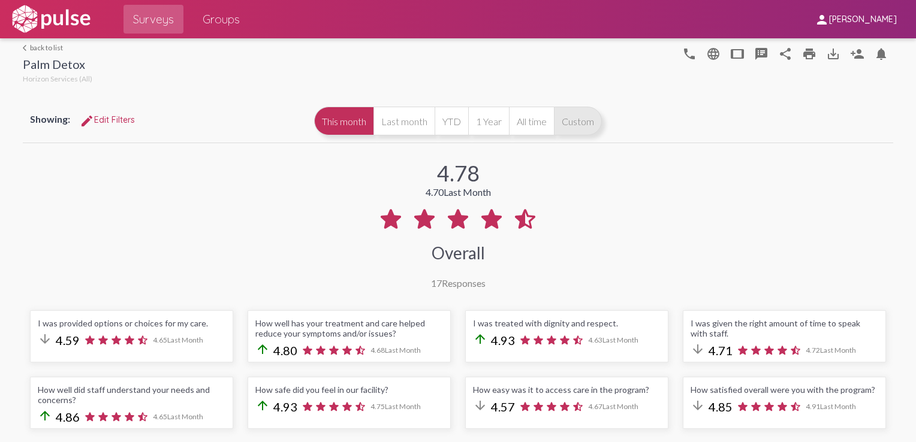
click at [570, 122] on button "Custom" at bounding box center [578, 121] width 48 height 29
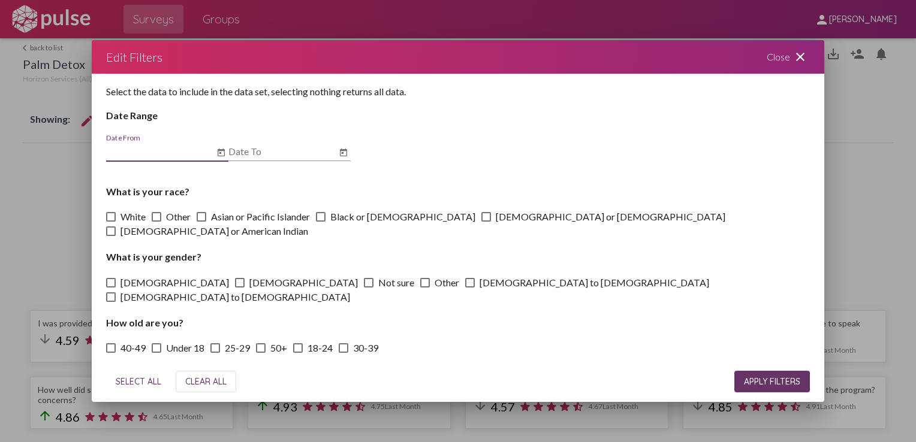
click at [220, 153] on icon "Open calendar" at bounding box center [220, 152] width 7 height 8
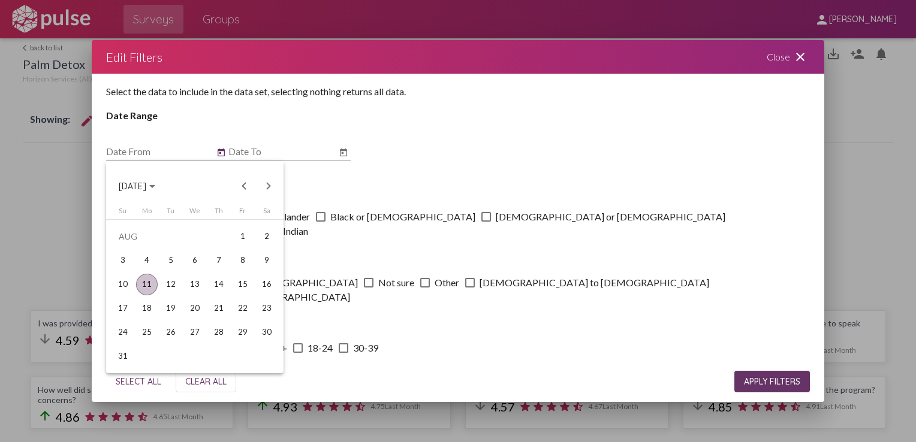
click at [155, 187] on span "[DATE]" at bounding box center [137, 185] width 37 height 11
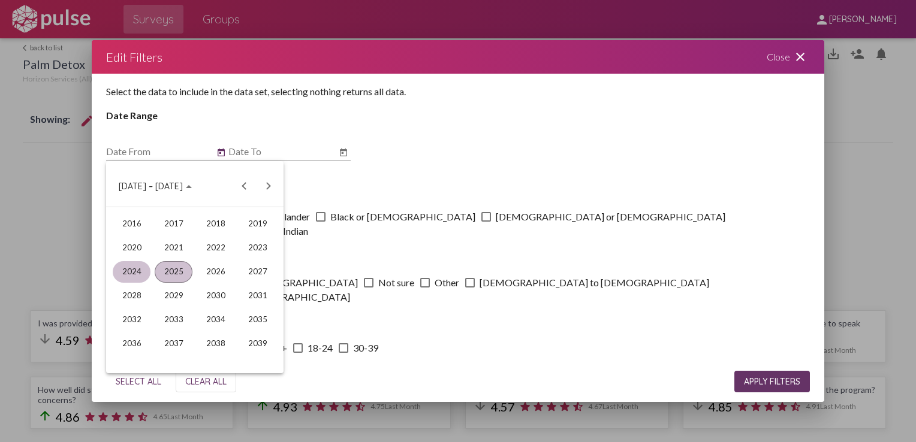
click at [141, 270] on div "2024" at bounding box center [132, 272] width 38 height 22
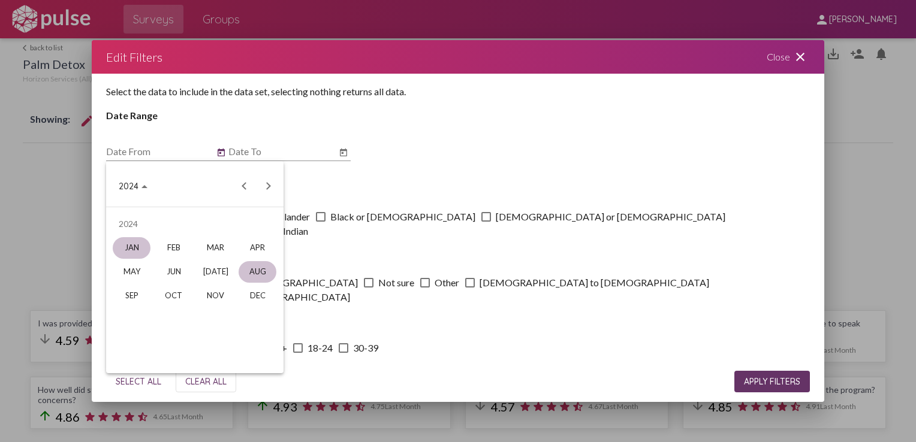
click at [119, 249] on div "JAN" at bounding box center [132, 248] width 38 height 22
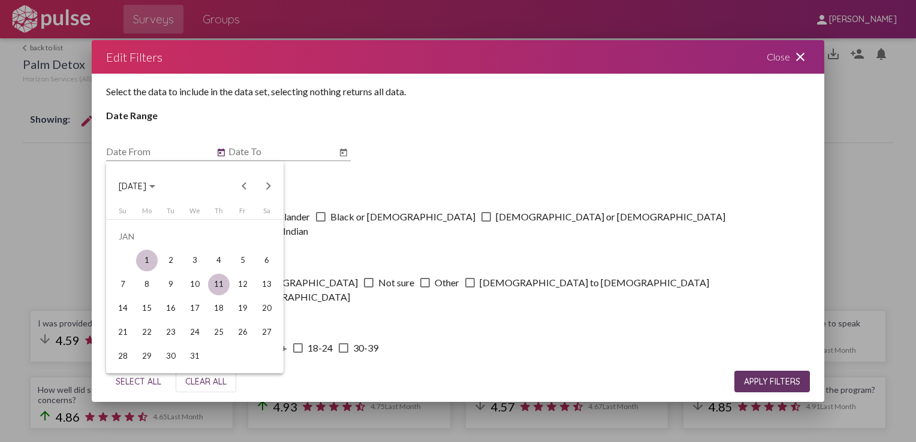
click at [144, 253] on div "1" at bounding box center [147, 261] width 22 height 22
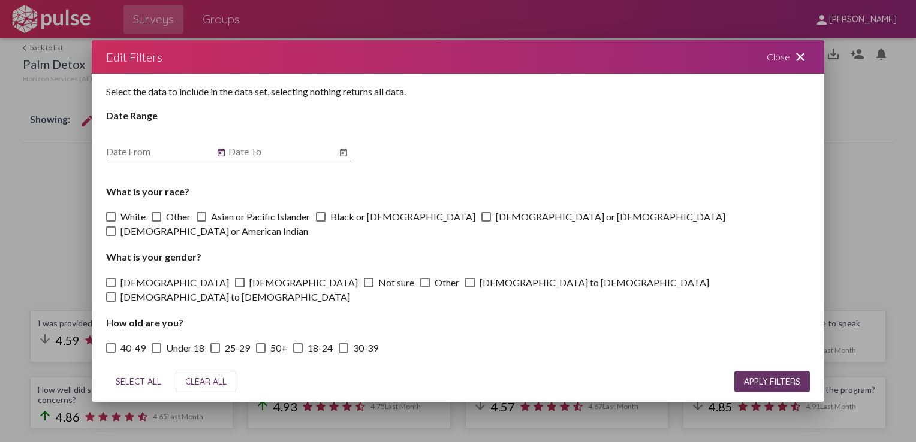
type input "[DATE]"
click at [344, 152] on icon "Open calendar" at bounding box center [344, 153] width 10 height 14
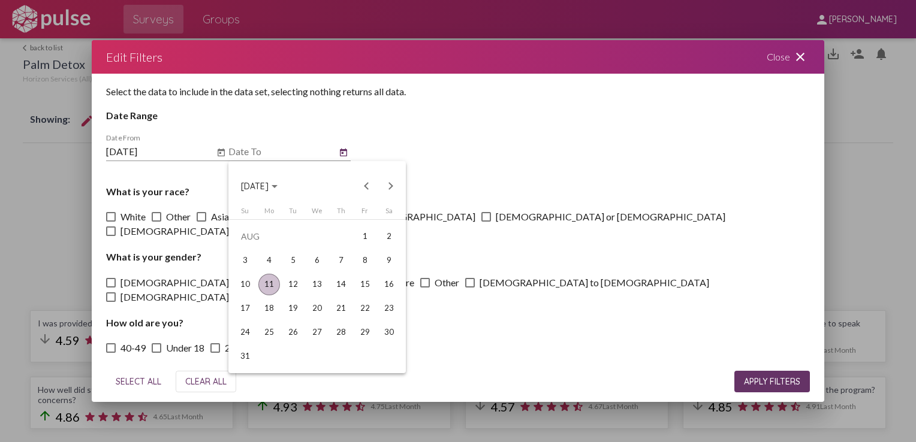
click at [272, 192] on button "[DATE]" at bounding box center [259, 186] width 56 height 24
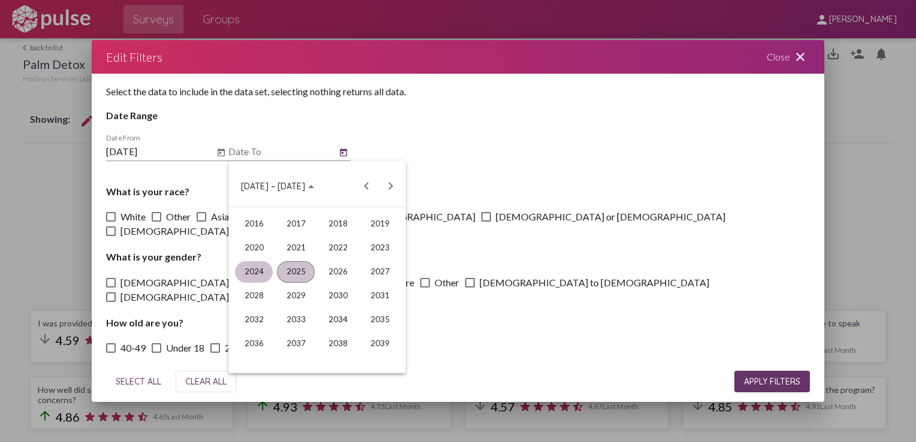
click at [253, 262] on div "2024" at bounding box center [254, 272] width 38 height 22
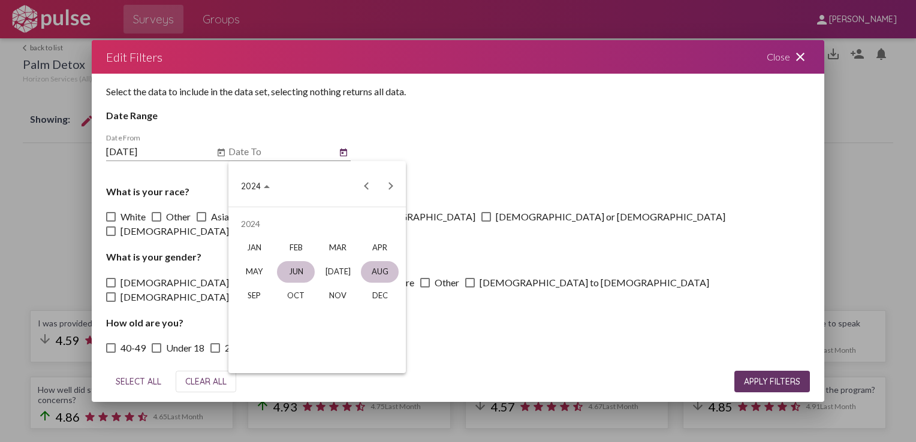
click at [295, 274] on div "JUN" at bounding box center [296, 272] width 38 height 22
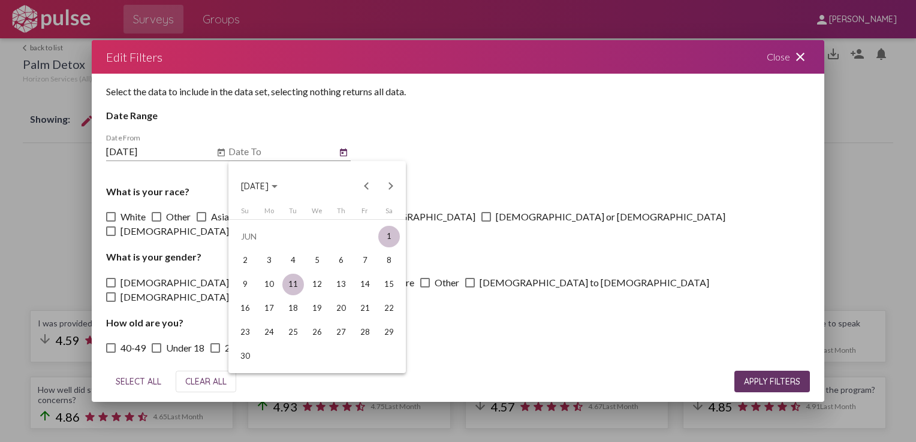
click at [380, 241] on div "1" at bounding box center [389, 237] width 22 height 22
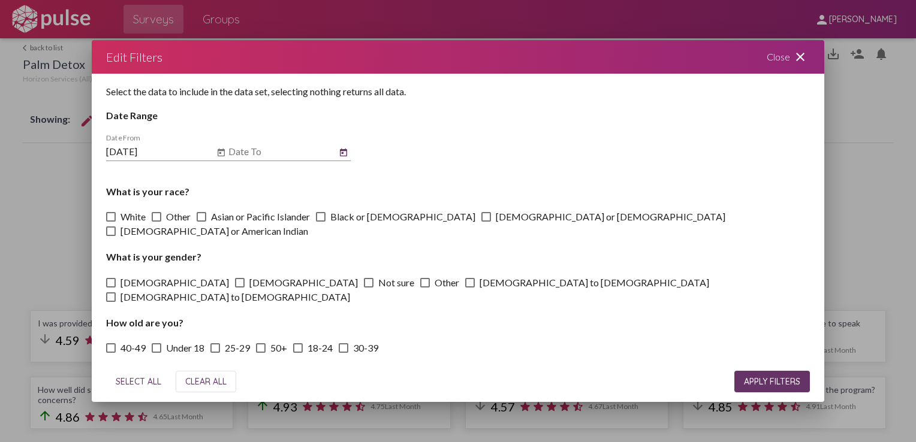
type input "[DATE]"
click at [757, 380] on span "APPLY FILTERS" at bounding box center [772, 381] width 56 height 11
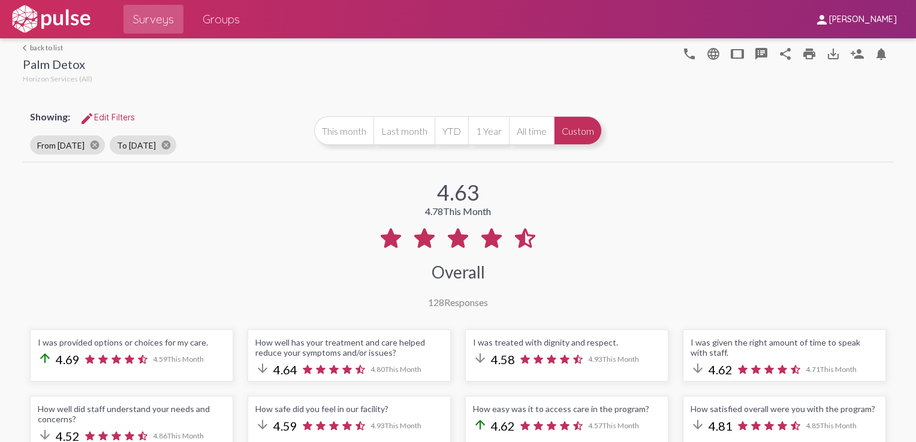
click at [574, 131] on button "Custom" at bounding box center [578, 130] width 48 height 29
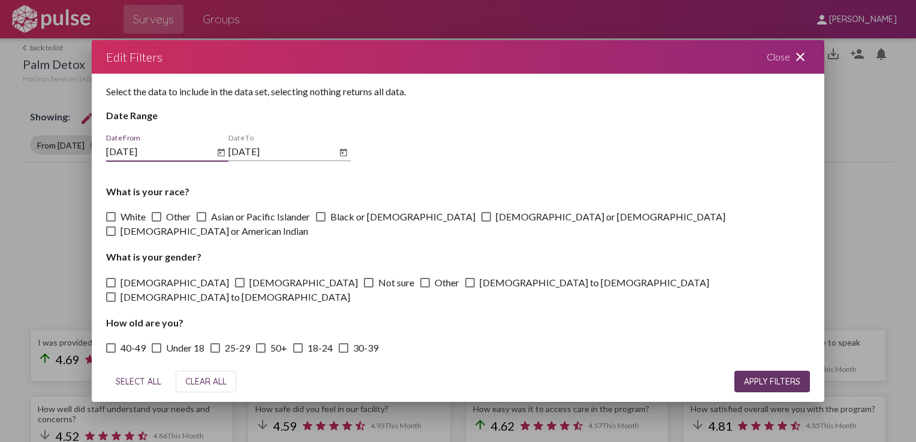
click at [220, 153] on icon "Open calendar" at bounding box center [220, 152] width 7 height 8
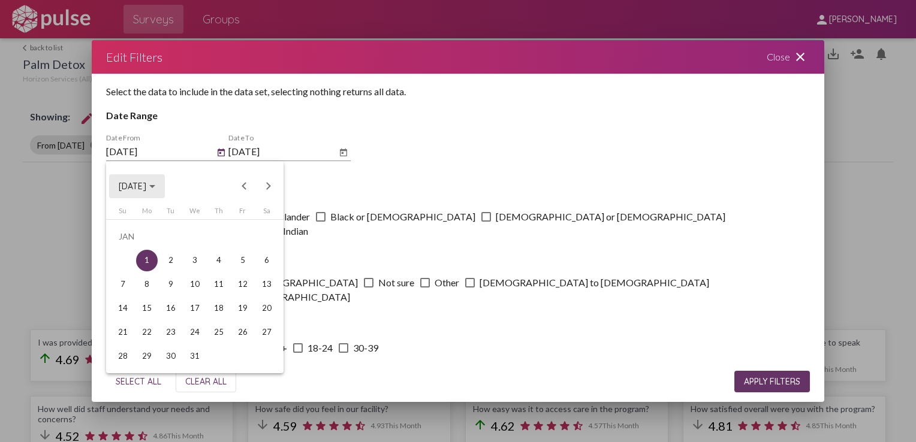
click at [155, 186] on div "Choose month and year" at bounding box center [152, 186] width 6 height 3
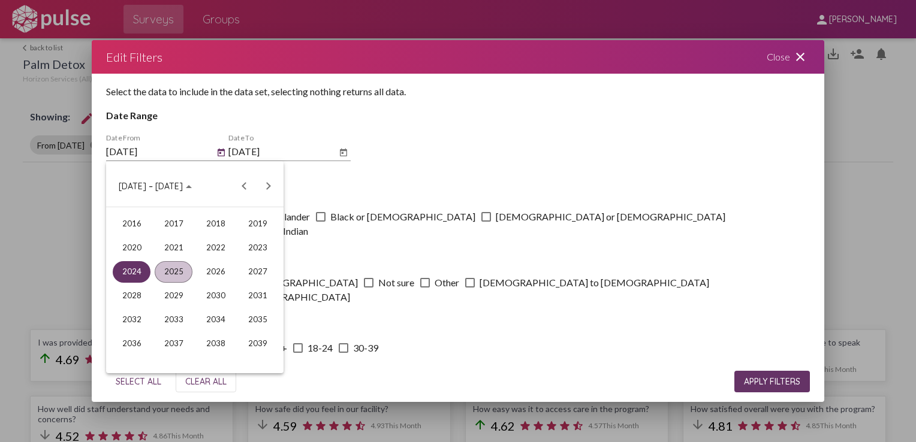
click at [187, 279] on div "2025" at bounding box center [174, 272] width 38 height 22
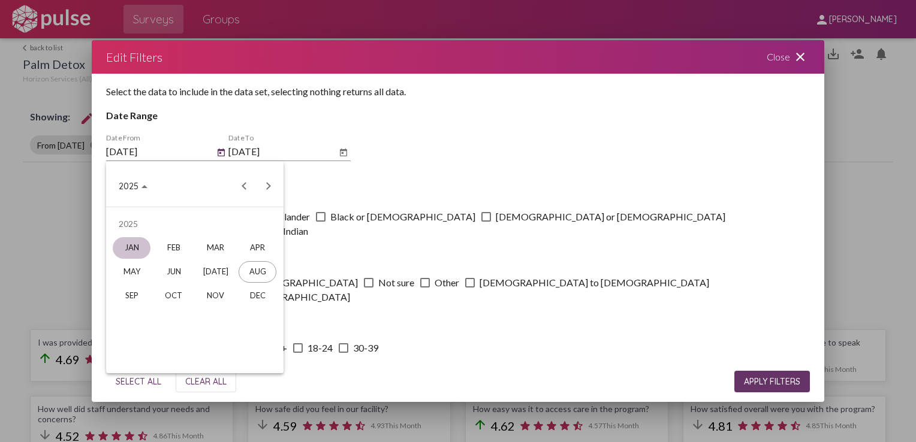
click at [132, 245] on div "JAN" at bounding box center [132, 248] width 38 height 22
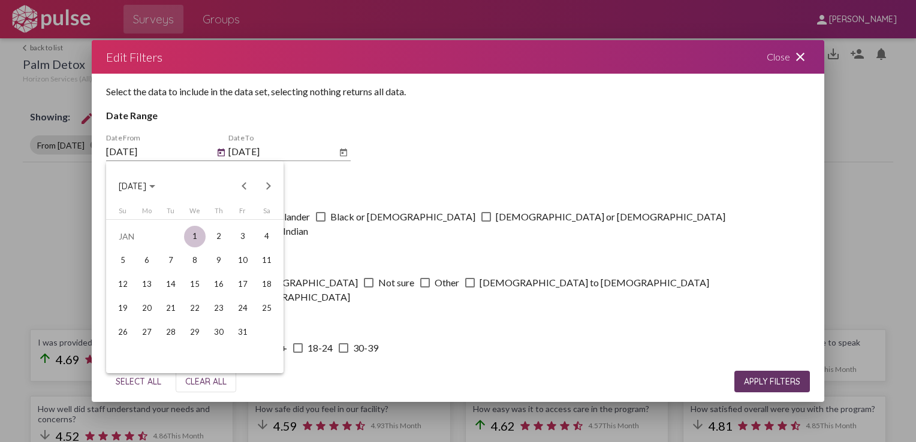
click at [200, 241] on div "1" at bounding box center [195, 237] width 22 height 22
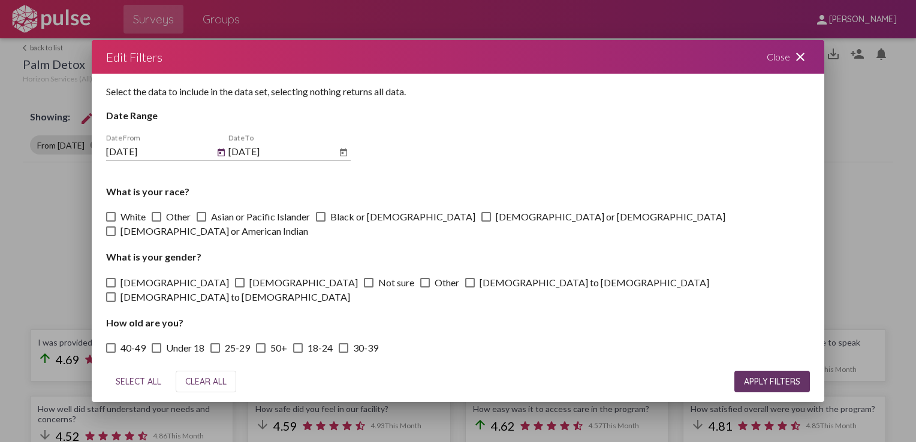
type input "[DATE]"
click at [334, 155] on input "[DATE]" at bounding box center [282, 151] width 108 height 11
click at [342, 155] on icon "Open calendar" at bounding box center [344, 153] width 10 height 14
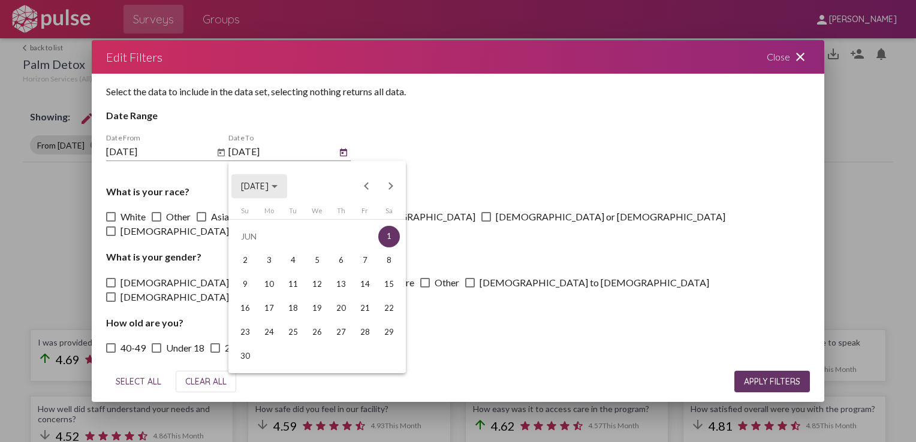
click at [268, 188] on span "[DATE]" at bounding box center [255, 187] width 28 height 11
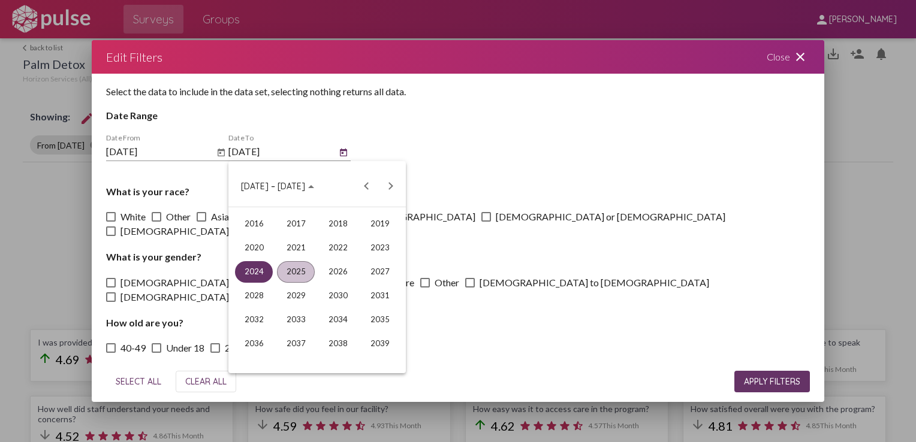
click at [292, 263] on div "2025" at bounding box center [296, 272] width 38 height 22
click at [292, 274] on div "JUN" at bounding box center [296, 272] width 38 height 22
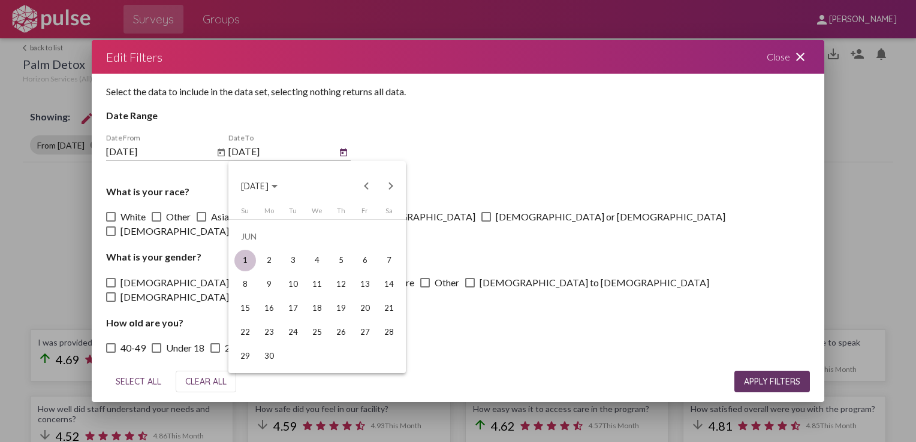
click at [245, 258] on div "1" at bounding box center [245, 261] width 22 height 22
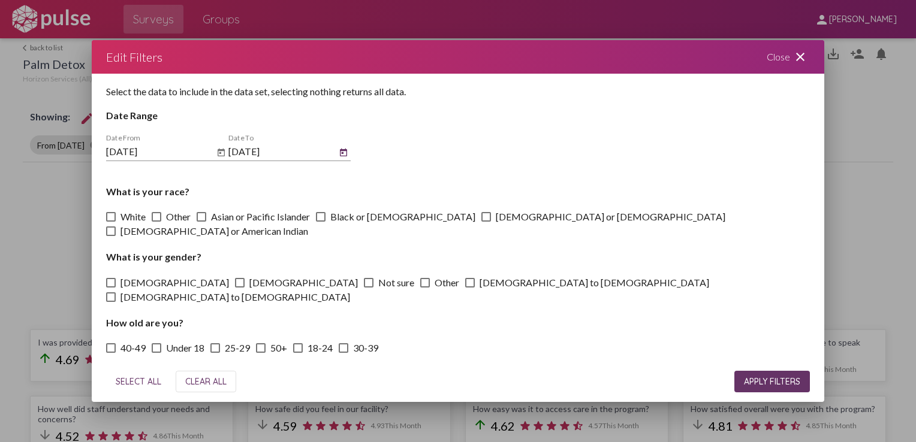
type input "[DATE]"
click at [754, 379] on span "APPLY FILTERS" at bounding box center [772, 381] width 56 height 11
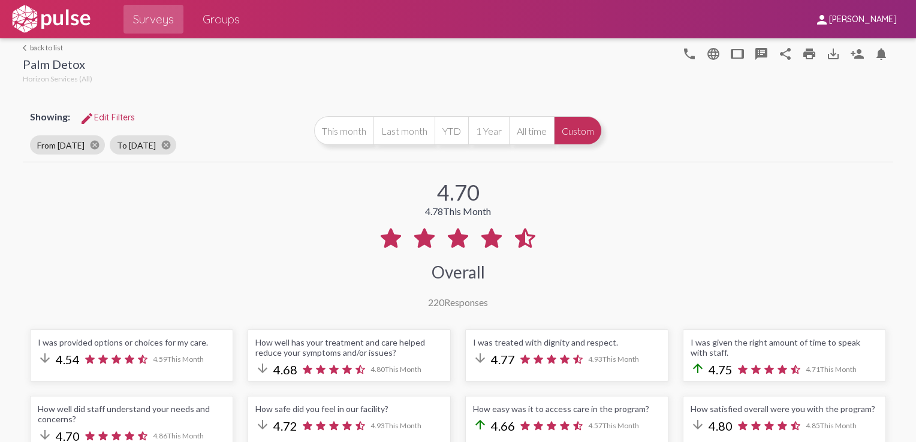
scroll to position [120, 0]
